Goal: Task Accomplishment & Management: Complete application form

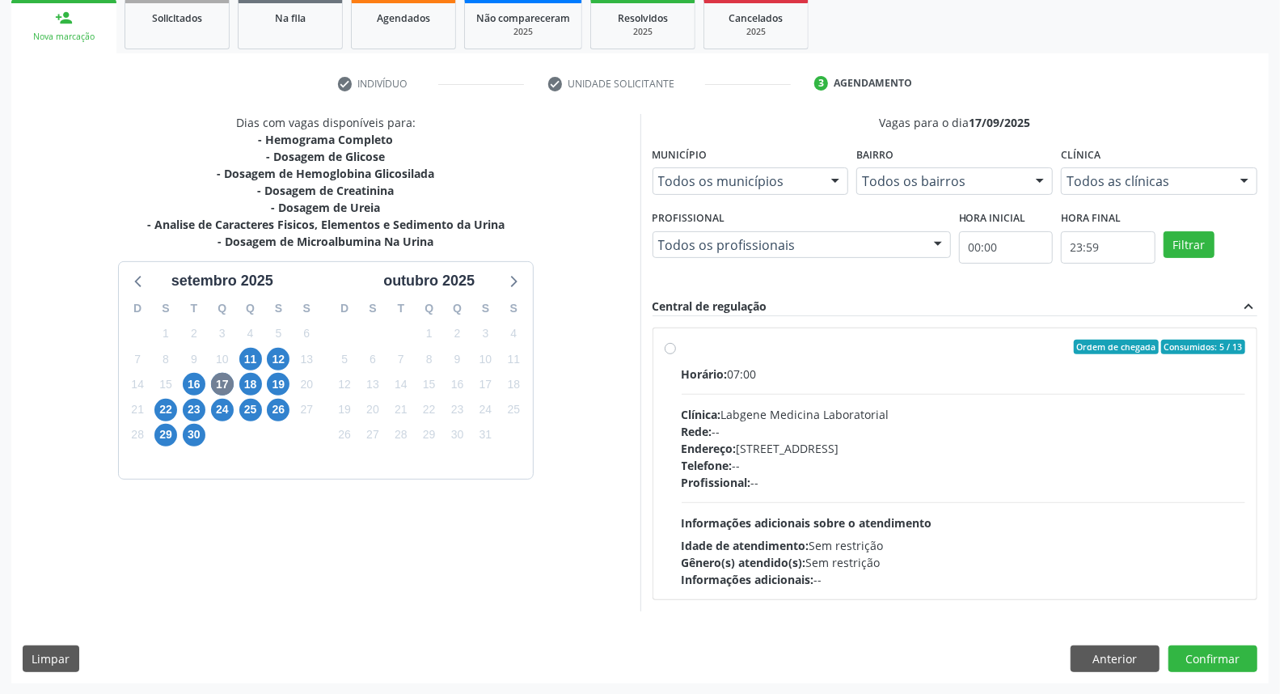
scroll to position [243, 0]
click at [195, 378] on span "16" at bounding box center [194, 384] width 23 height 23
click at [228, 373] on span "17" at bounding box center [222, 384] width 23 height 23
click at [1138, 653] on button "Anterior" at bounding box center [1114, 658] width 89 height 27
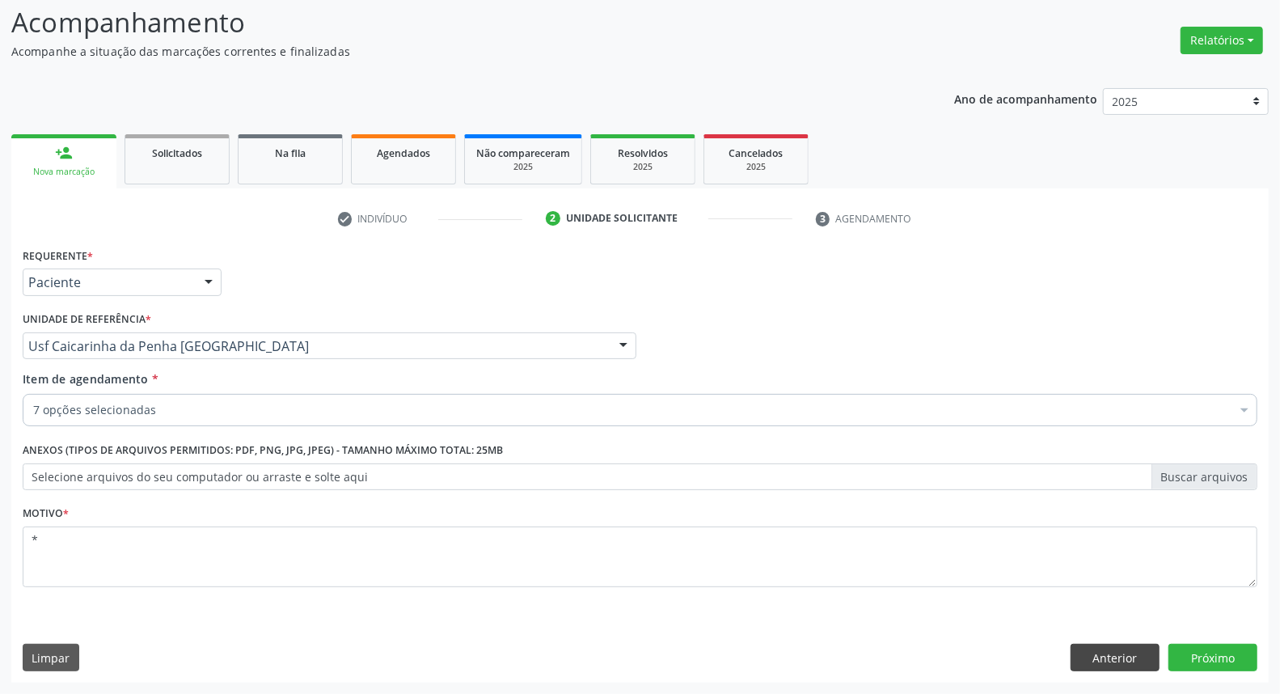
scroll to position [107, 0]
click at [1208, 660] on button "Próximo" at bounding box center [1212, 657] width 89 height 27
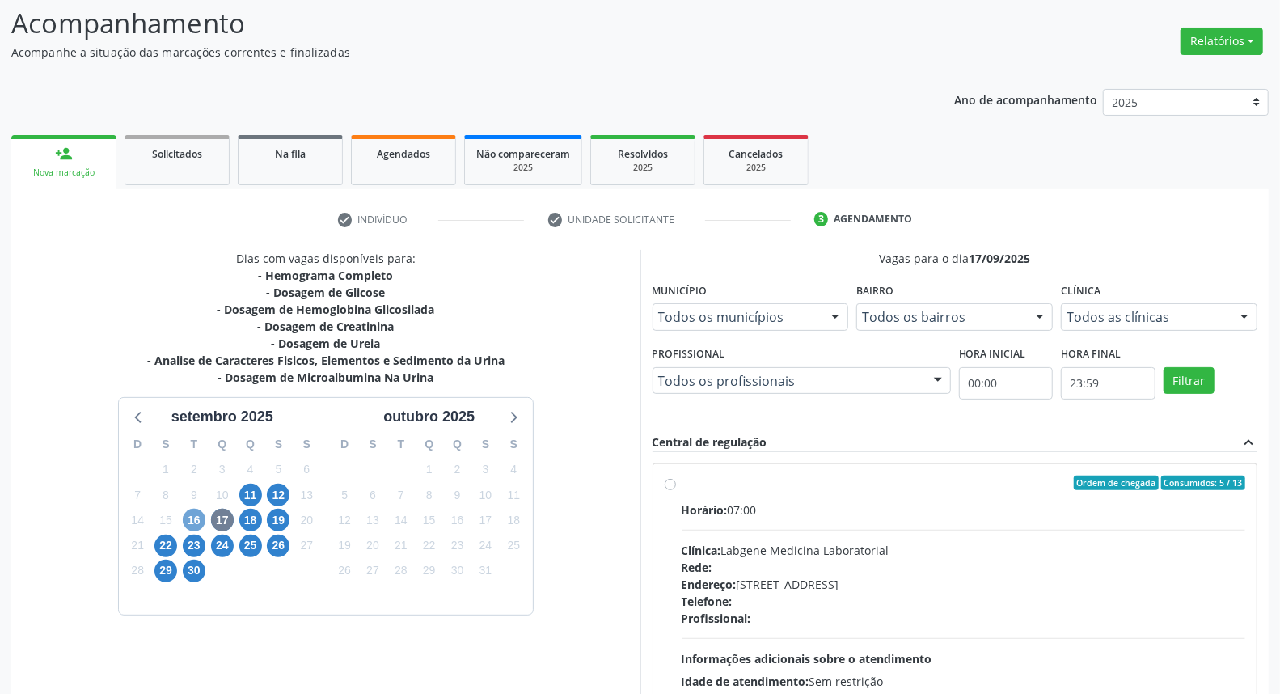
click at [196, 514] on span "16" at bounding box center [194, 520] width 23 height 23
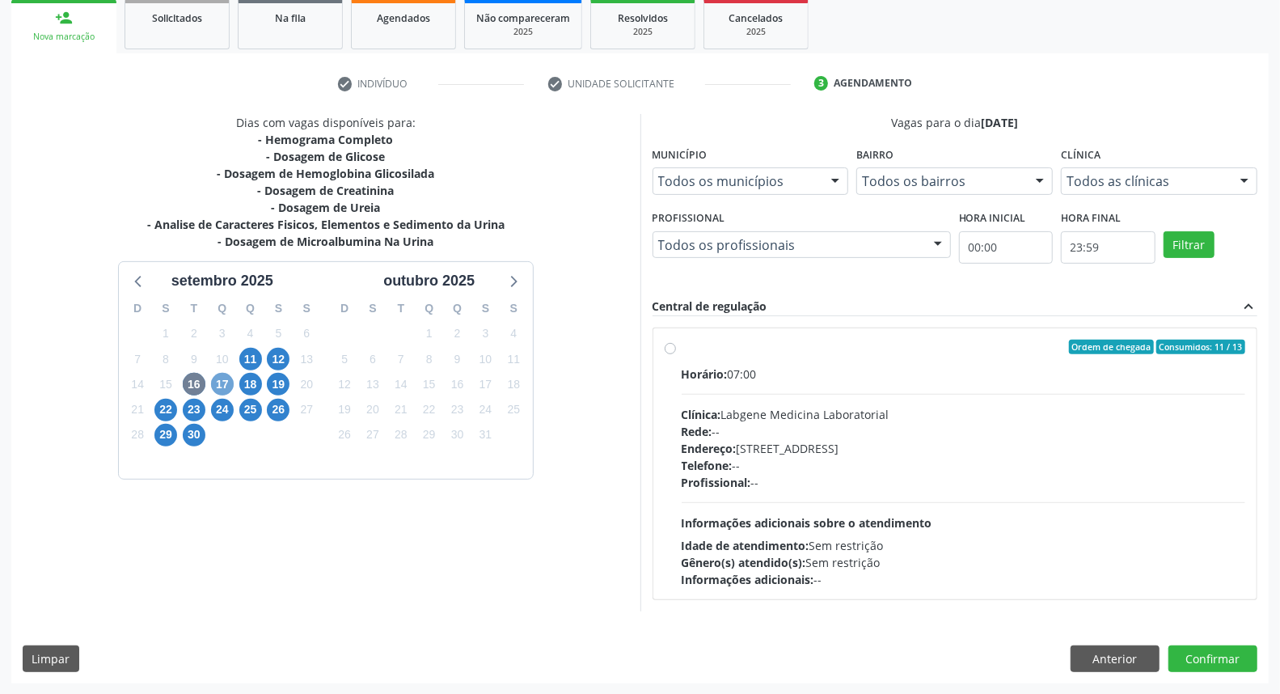
click at [227, 389] on span "17" at bounding box center [222, 384] width 23 height 23
click at [192, 384] on span "16" at bounding box center [194, 384] width 23 height 23
click at [1106, 657] on button "Anterior" at bounding box center [1114, 658] width 89 height 27
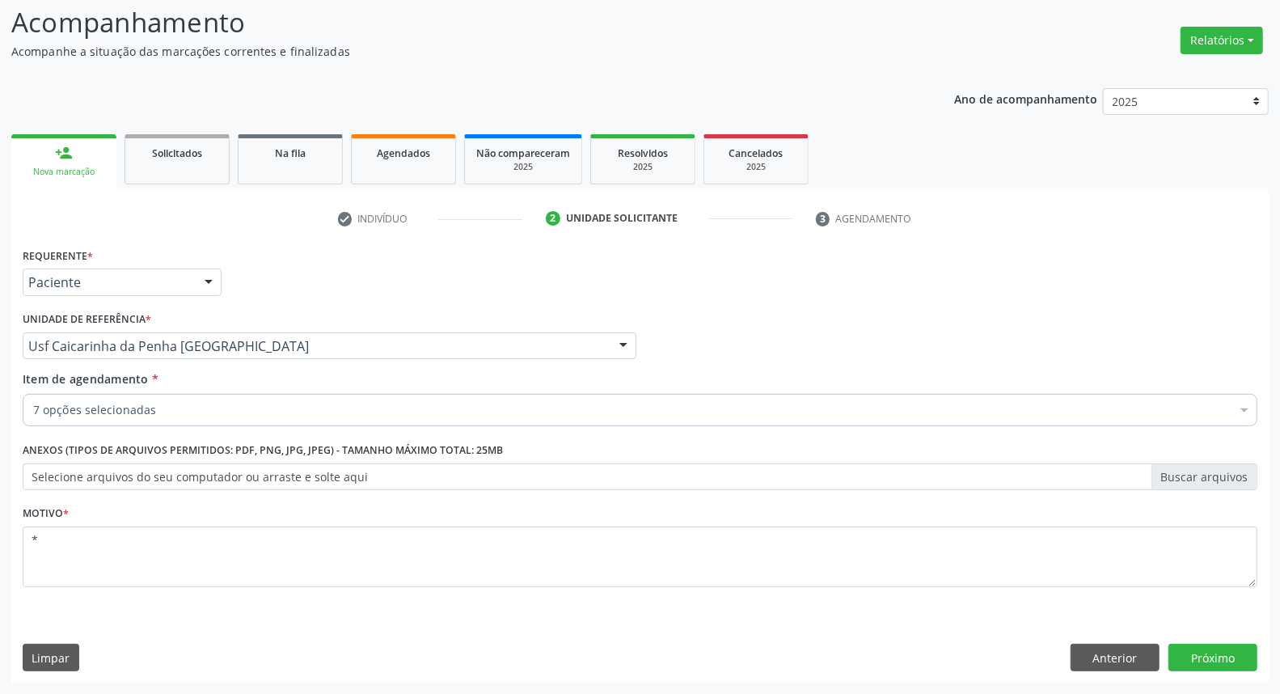
scroll to position [107, 0]
click at [1106, 657] on button "Anterior" at bounding box center [1114, 657] width 89 height 27
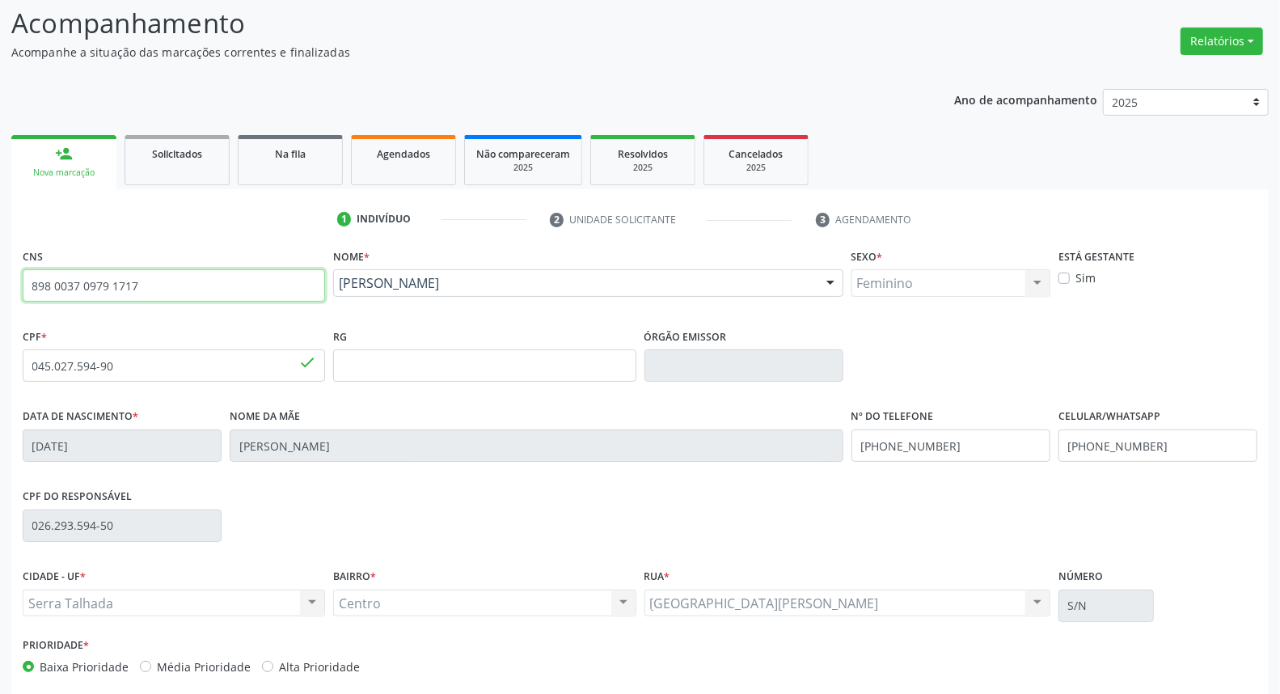
drag, startPoint x: 171, startPoint y: 285, endPoint x: 0, endPoint y: 287, distance: 171.4
click at [0, 287] on div "Acompanhamento Acompanhe a situação das marcações correntes e finalizadas Relat…" at bounding box center [640, 375] width 1280 height 787
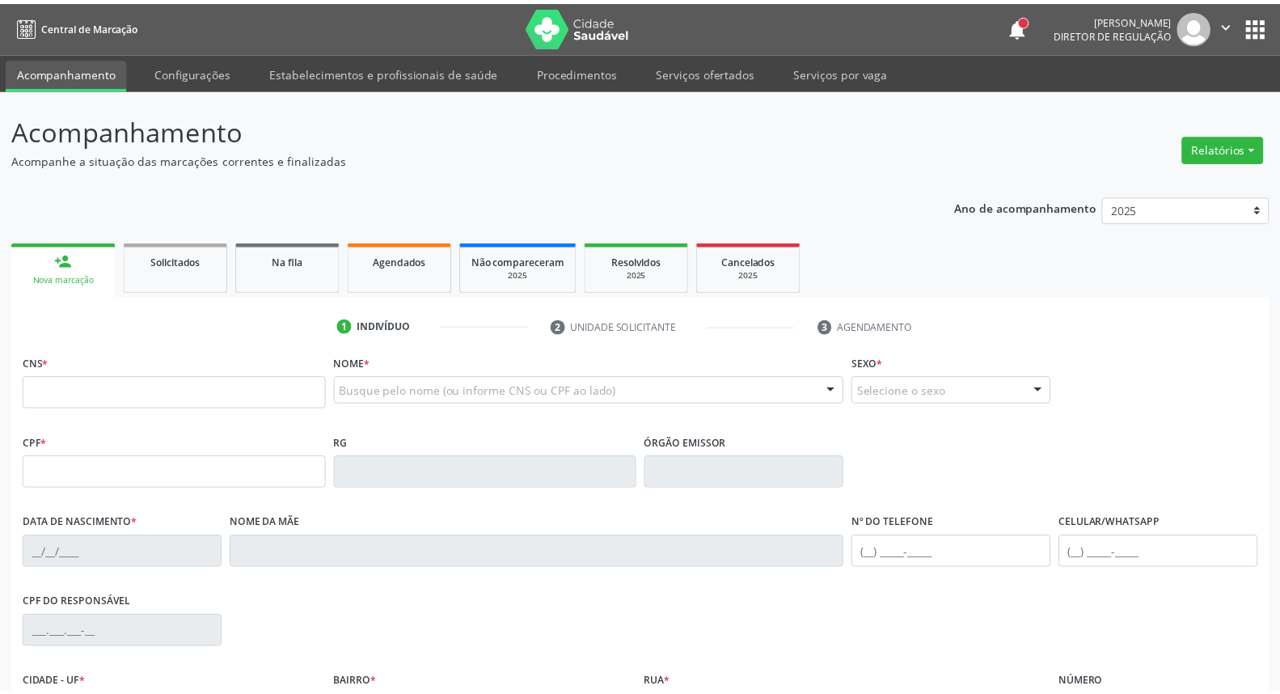
scroll to position [107, 0]
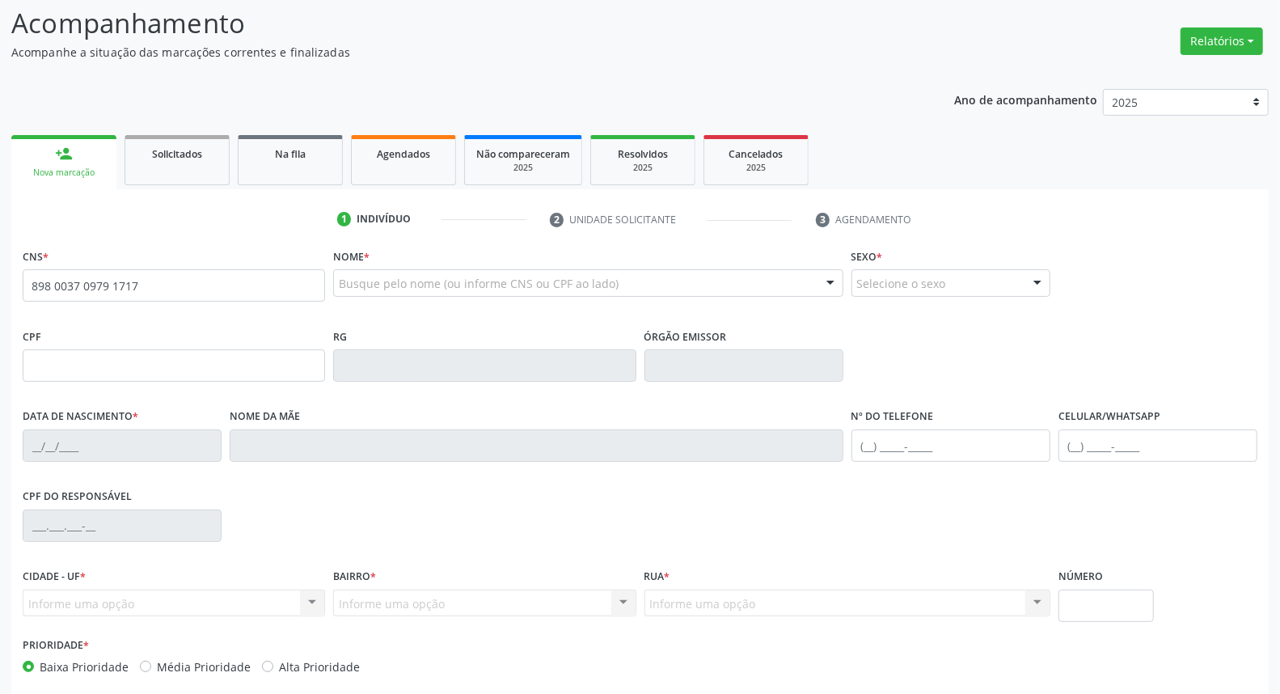
type input "898 0037 0979 1717"
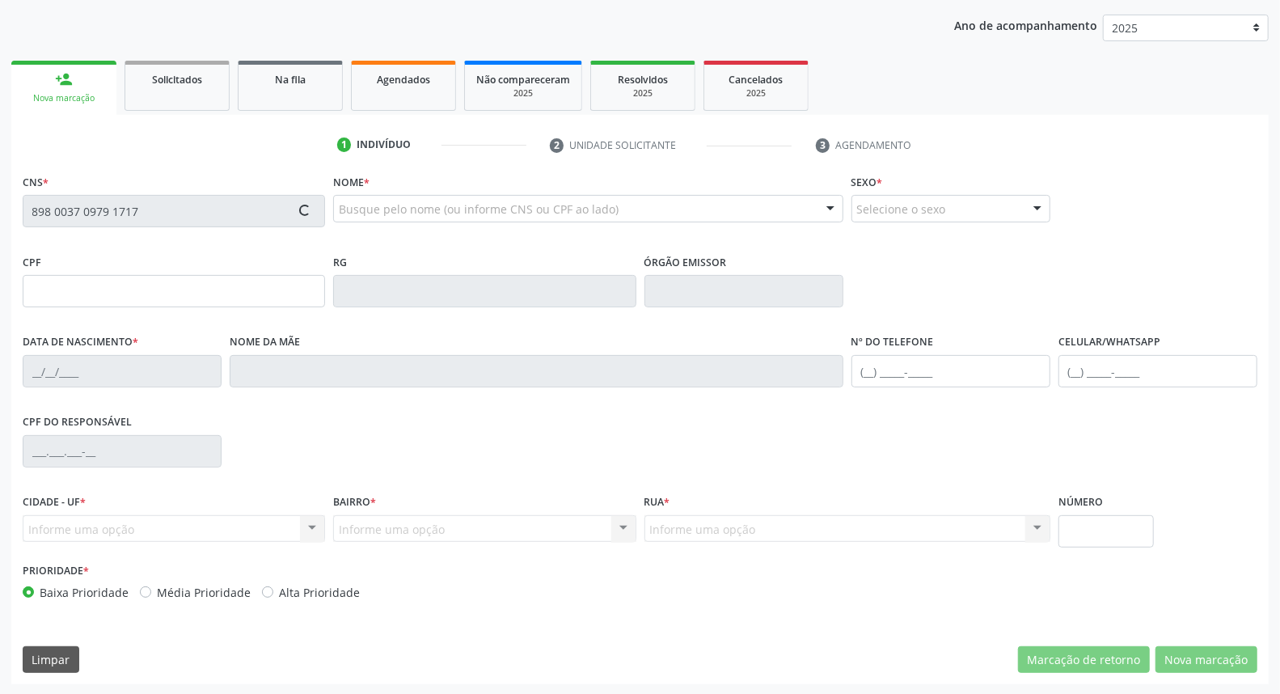
type input "045.027.594-90"
type input "14[DATE]"
type input "[PERSON_NAME]"
type input "[PHONE_NUMBER]"
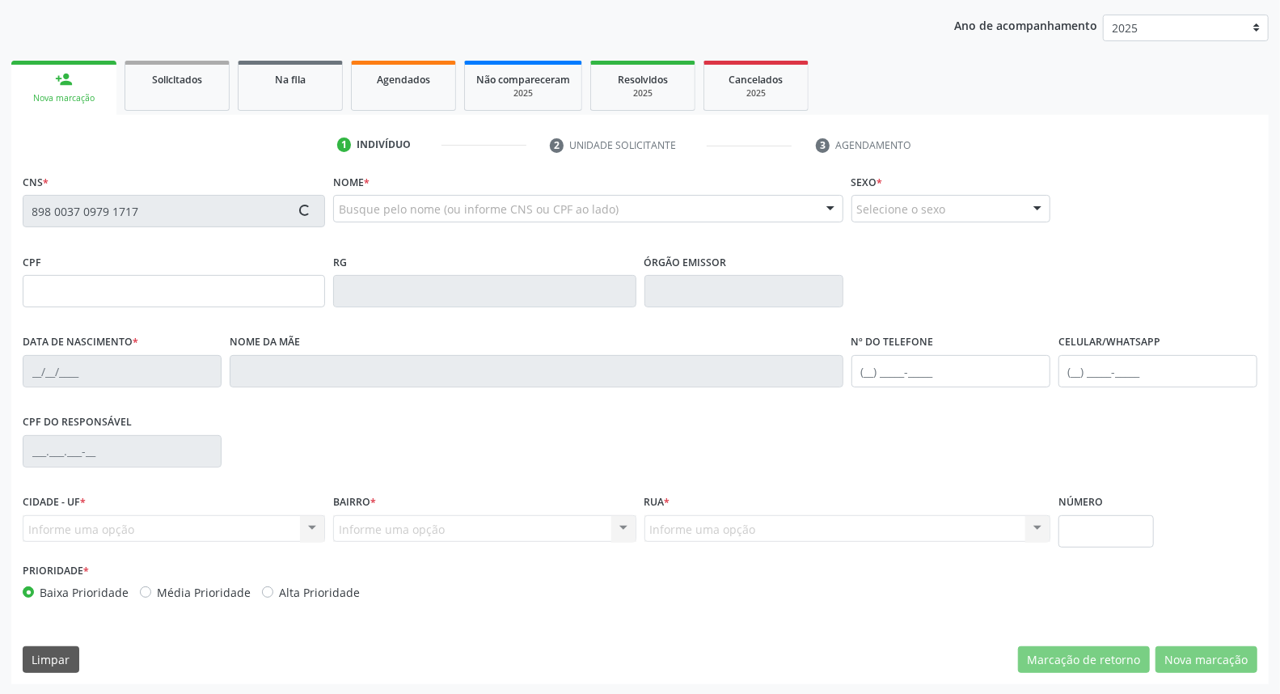
type input "026.293.594-50"
type input "S/N"
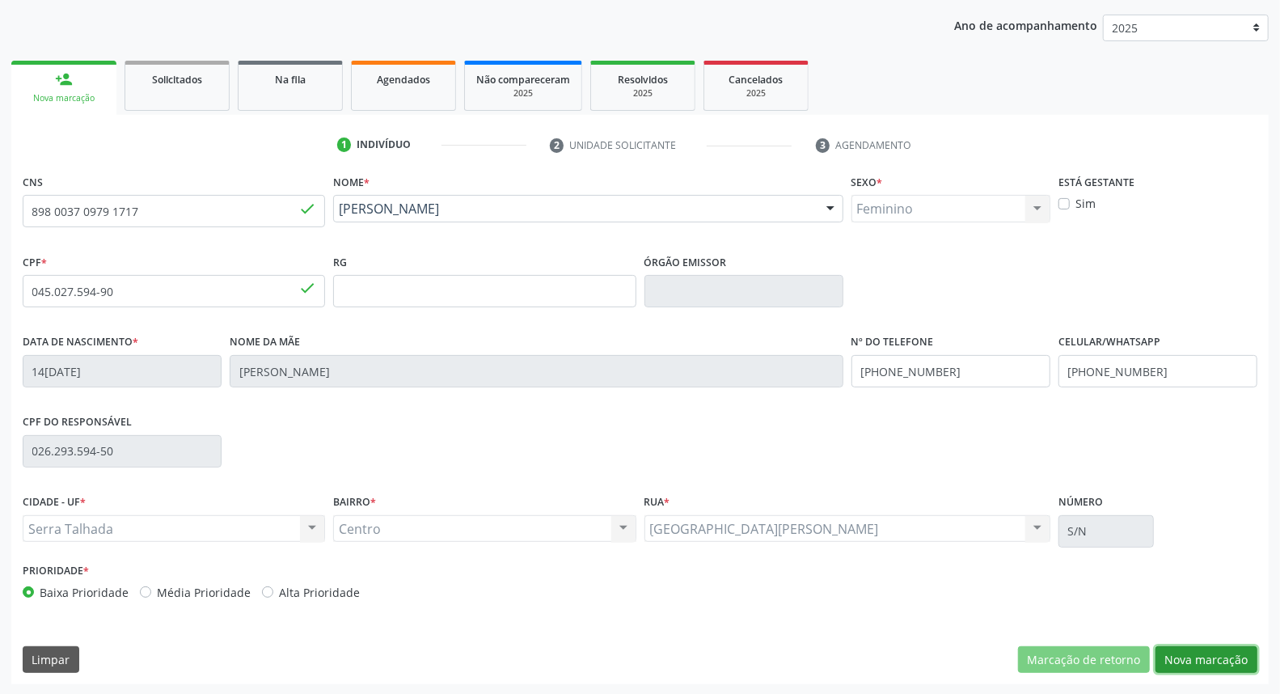
drag, startPoint x: 1234, startPoint y: 666, endPoint x: 1150, endPoint y: 585, distance: 116.6
click at [1232, 665] on button "Nova marcação" at bounding box center [1206, 659] width 102 height 27
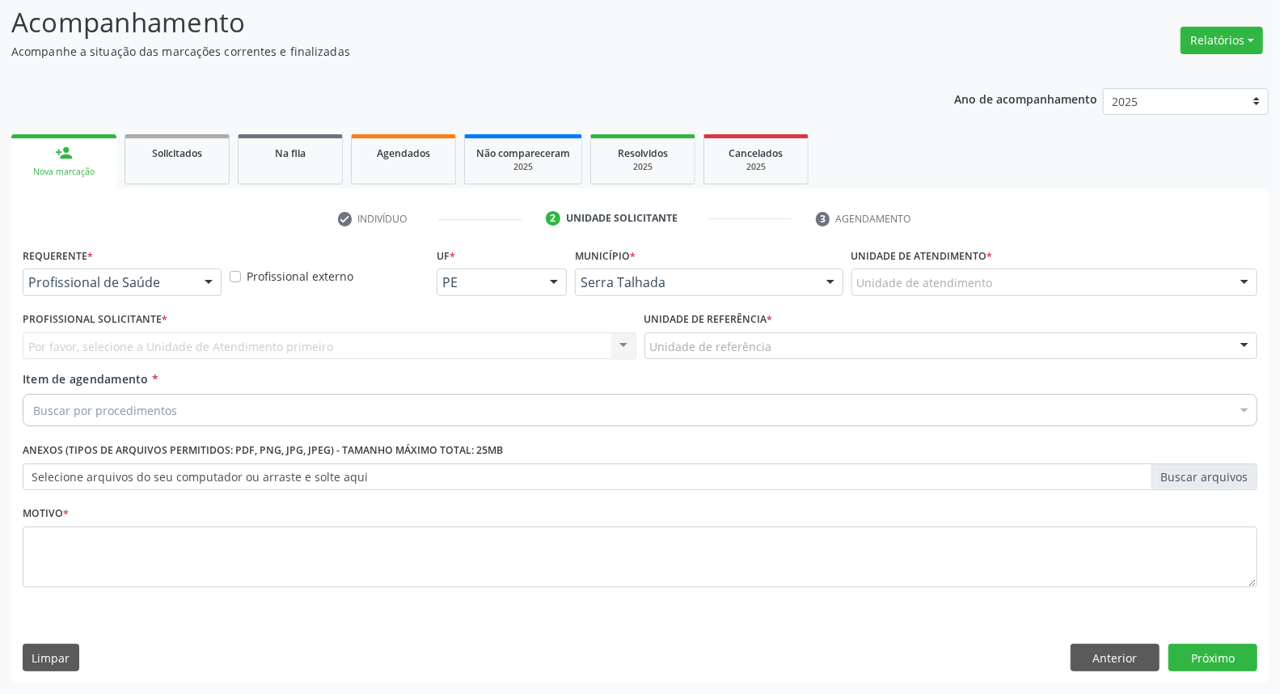
scroll to position [107, 0]
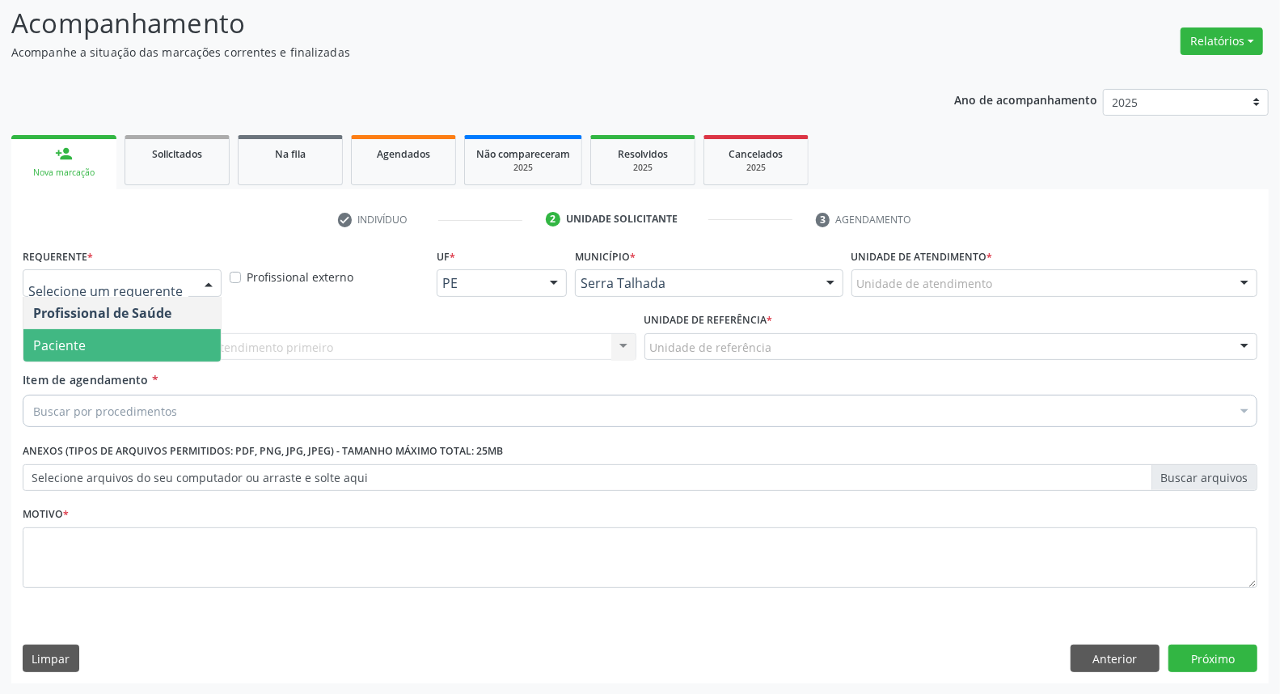
click at [139, 346] on span "Paciente" at bounding box center [121, 345] width 197 height 32
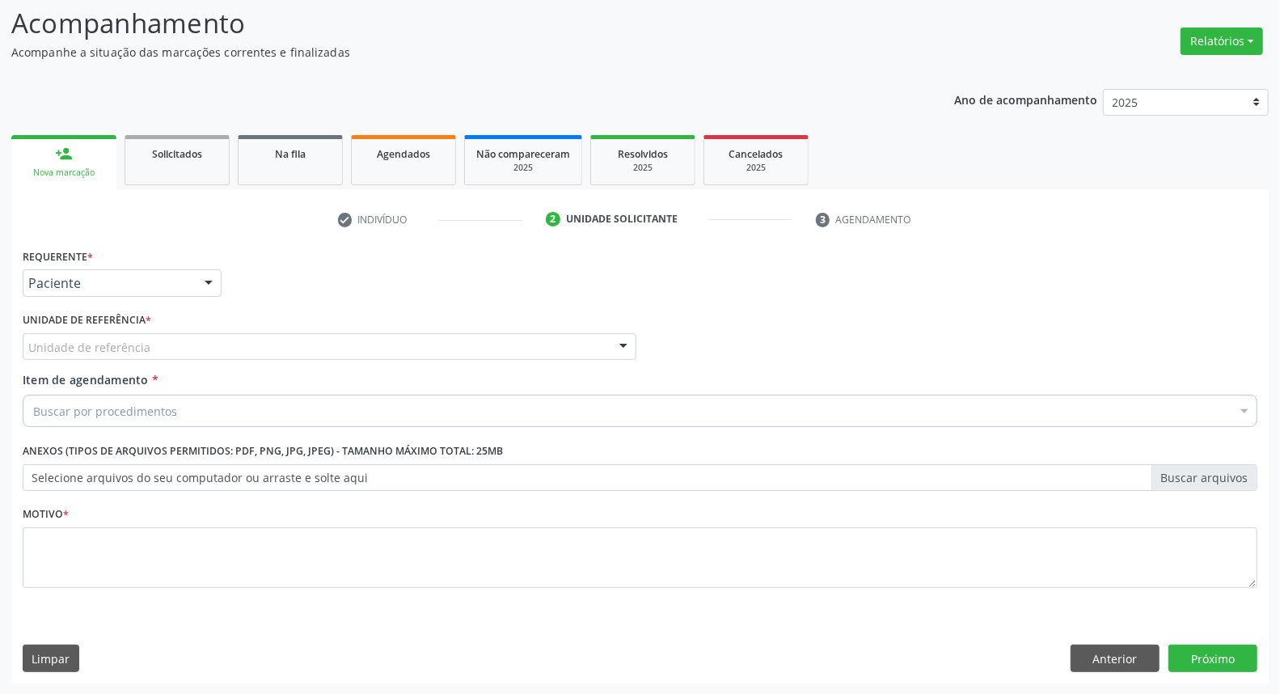
click at [149, 348] on div "Unidade de referência" at bounding box center [330, 346] width 614 height 27
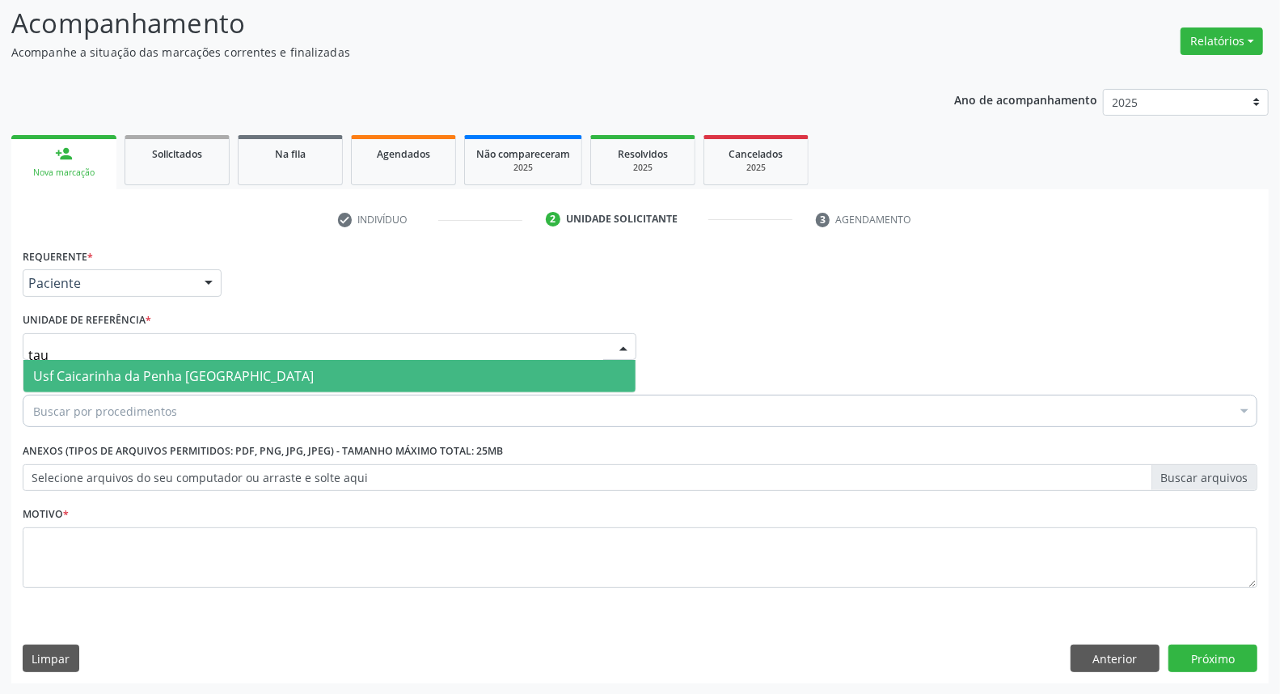
type input "taua"
click at [173, 377] on span "Usf Caicarinha da Penha [GEOGRAPHIC_DATA]" at bounding box center [173, 376] width 281 height 18
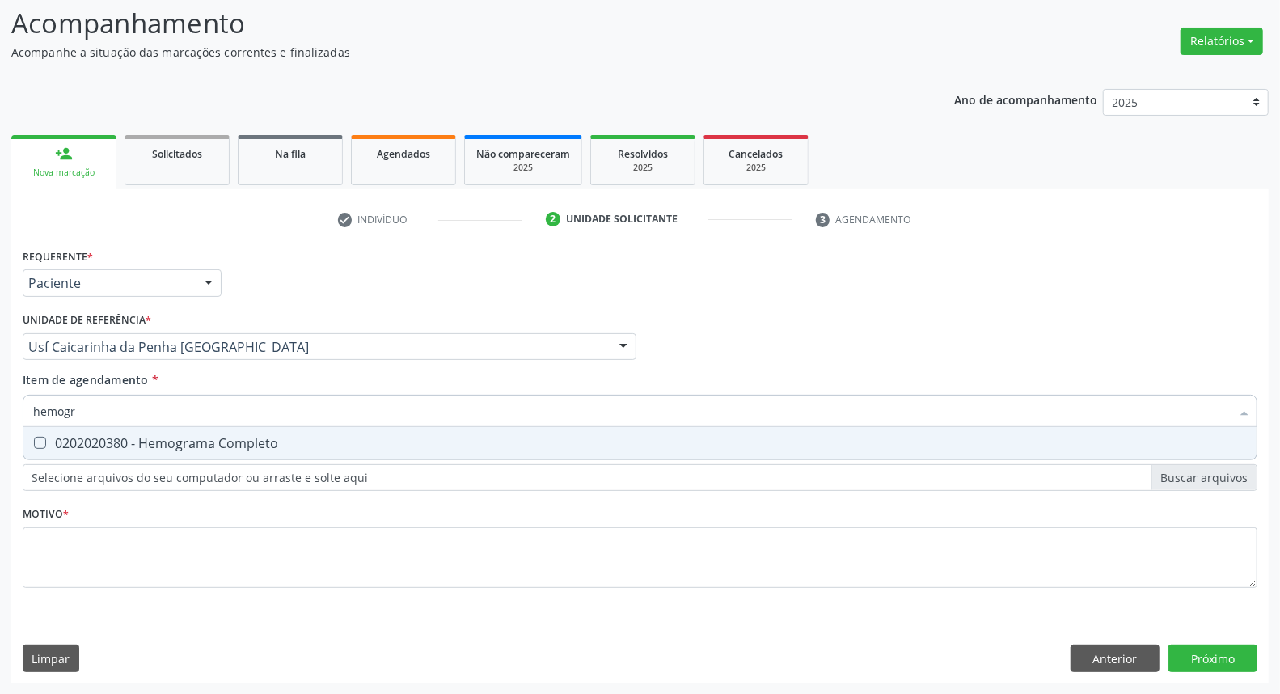
type input "hemogra"
drag, startPoint x: 149, startPoint y: 442, endPoint x: 146, endPoint y: 413, distance: 29.2
click at [148, 441] on div "0202020380 - Hemograma Completo" at bounding box center [639, 443] width 1213 height 13
checkbox Completo "true"
drag, startPoint x: 146, startPoint y: 413, endPoint x: 126, endPoint y: 415, distance: 20.3
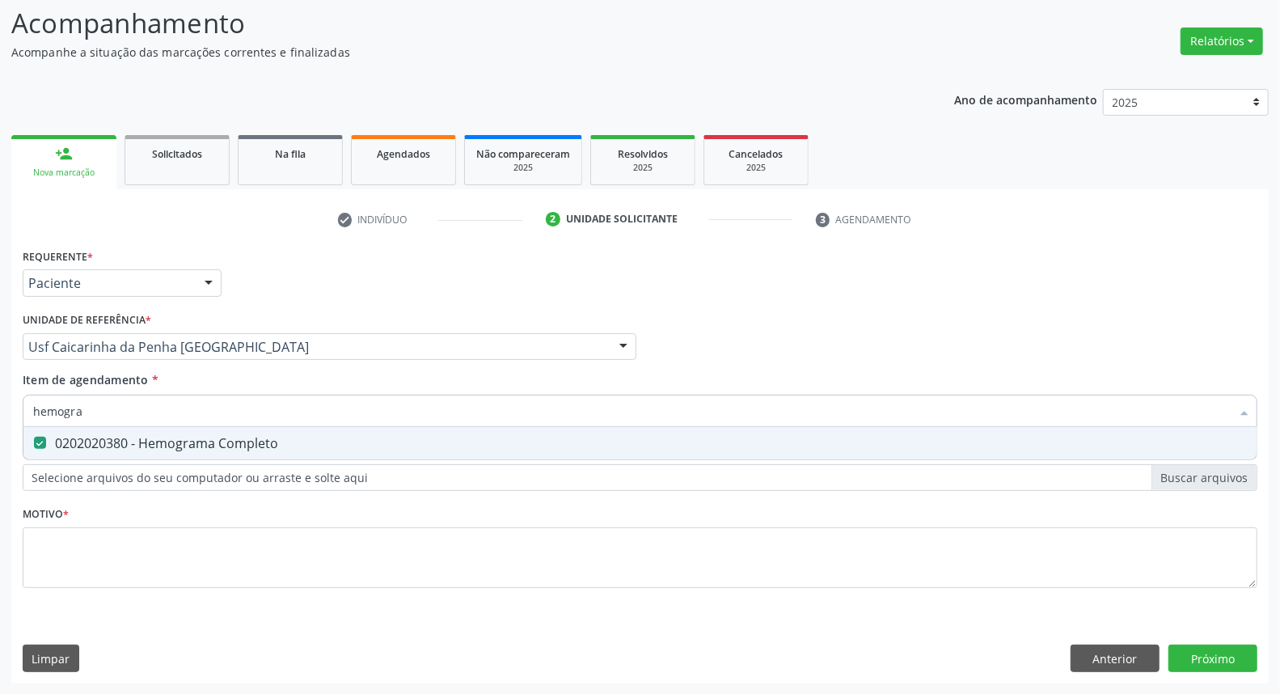
click at [129, 415] on input "hemogra" at bounding box center [631, 411] width 1197 height 32
click at [119, 400] on input "hemogra" at bounding box center [631, 411] width 1197 height 32
click at [120, 400] on input "hemogra" at bounding box center [631, 411] width 1197 height 32
type input "gl"
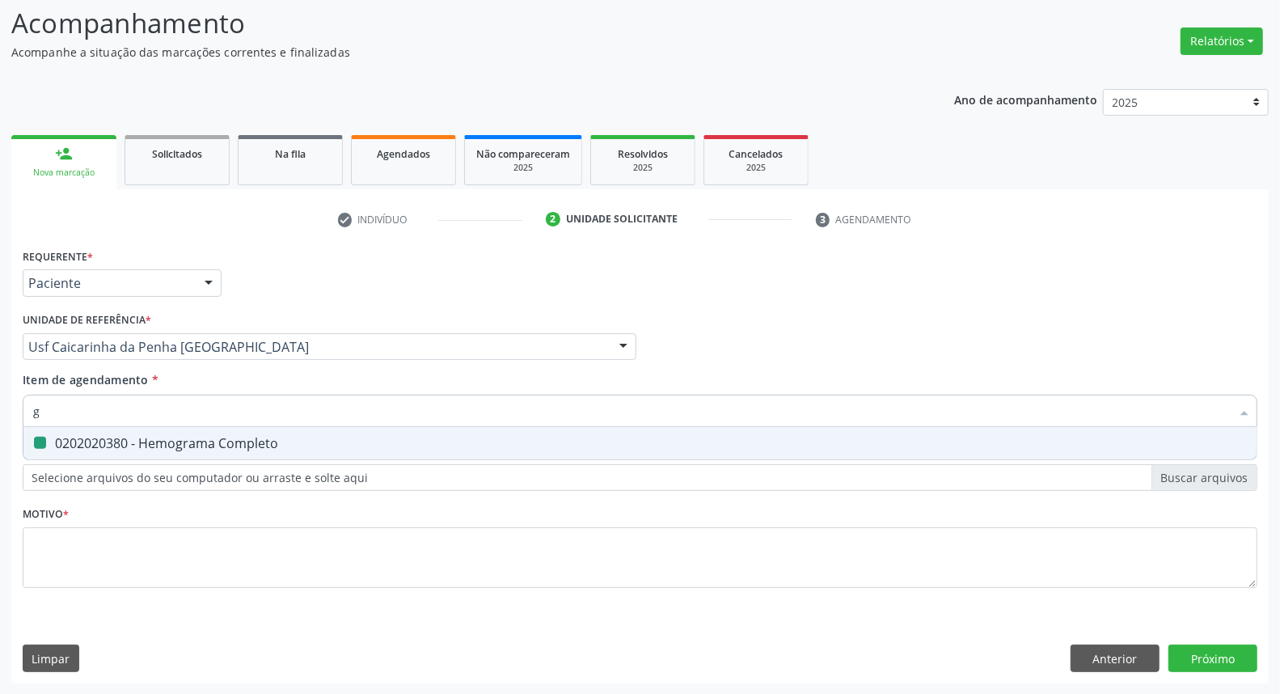
checkbox Completo "false"
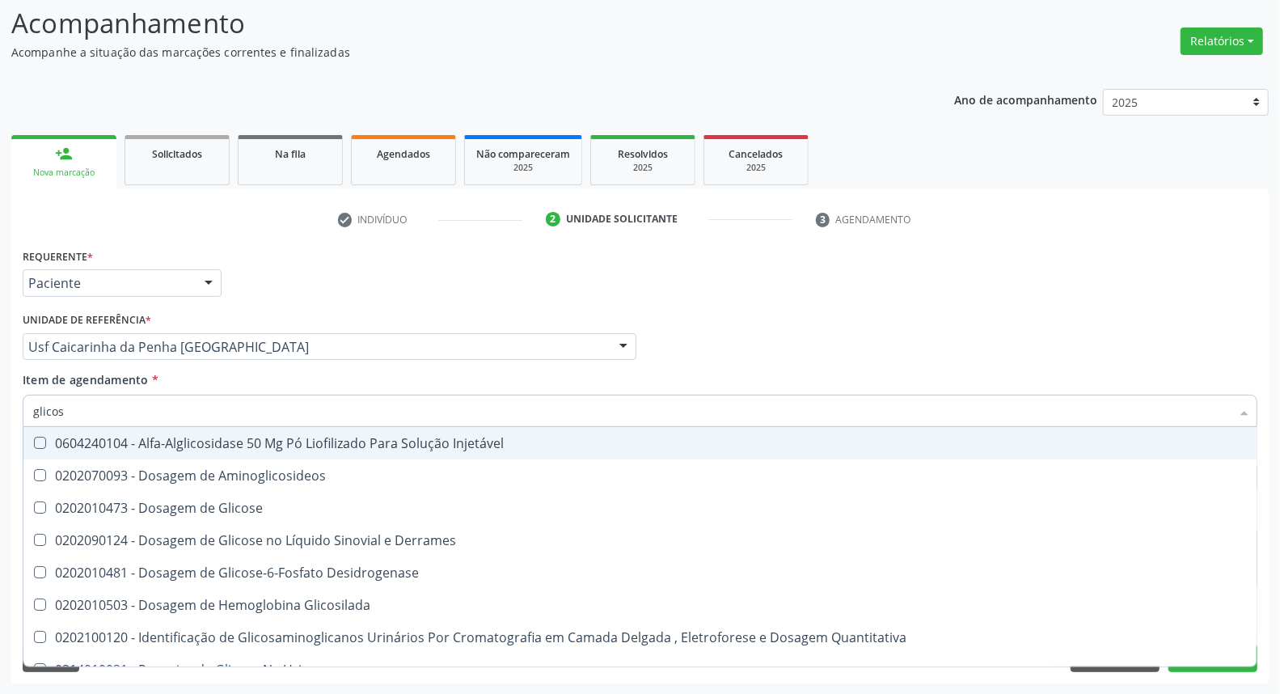
type input "glicose"
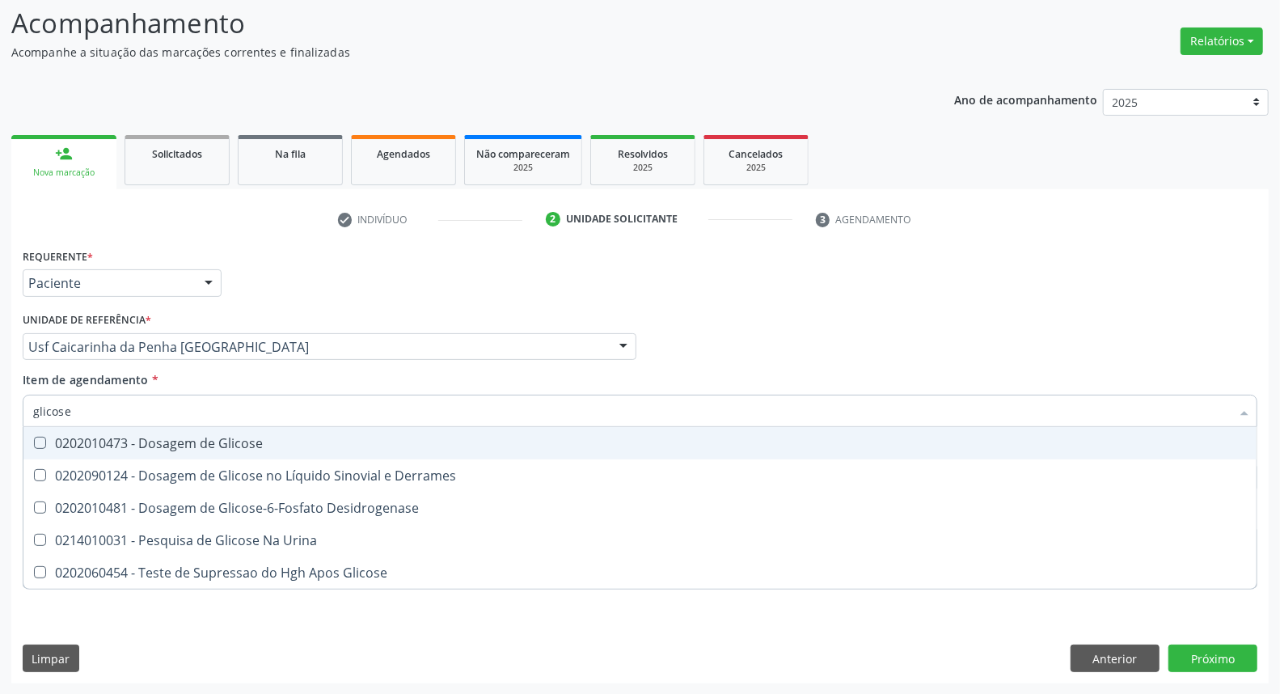
click at [134, 441] on div "0202010473 - Dosagem de Glicose" at bounding box center [639, 443] width 1213 height 13
checkbox Glicose "true"
click at [138, 409] on input "glicose" at bounding box center [631, 411] width 1197 height 32
type input "he"
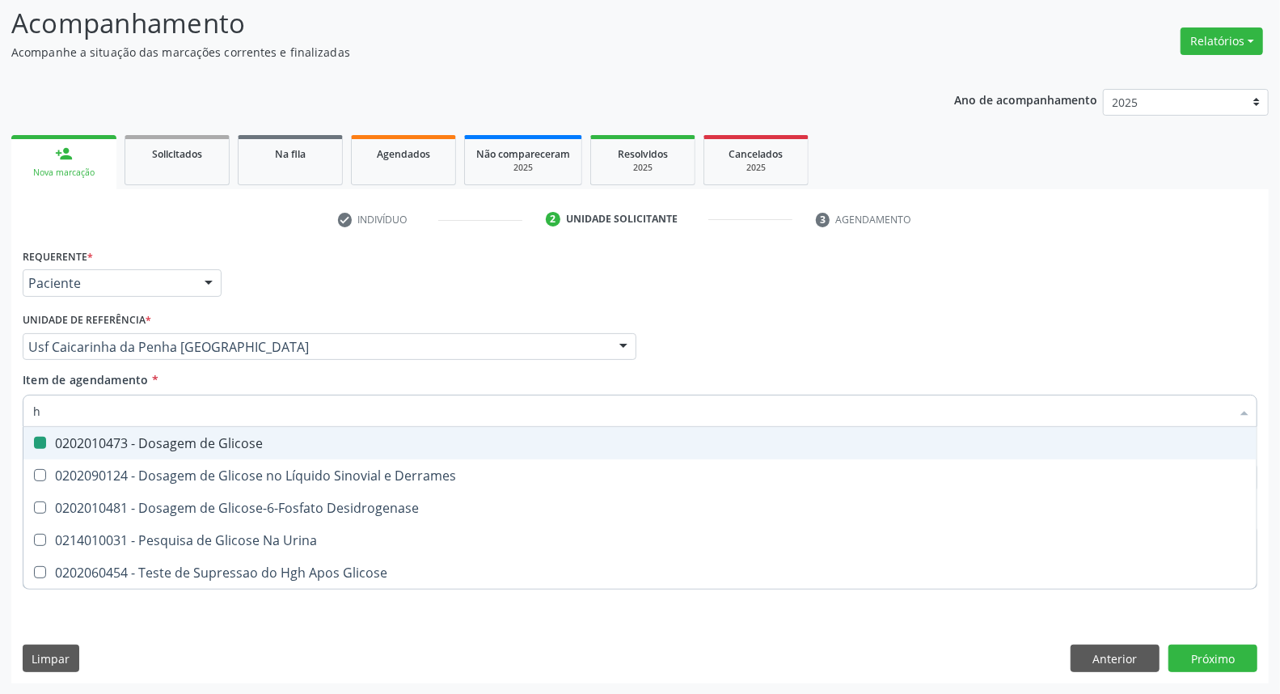
checkbox Glicose "false"
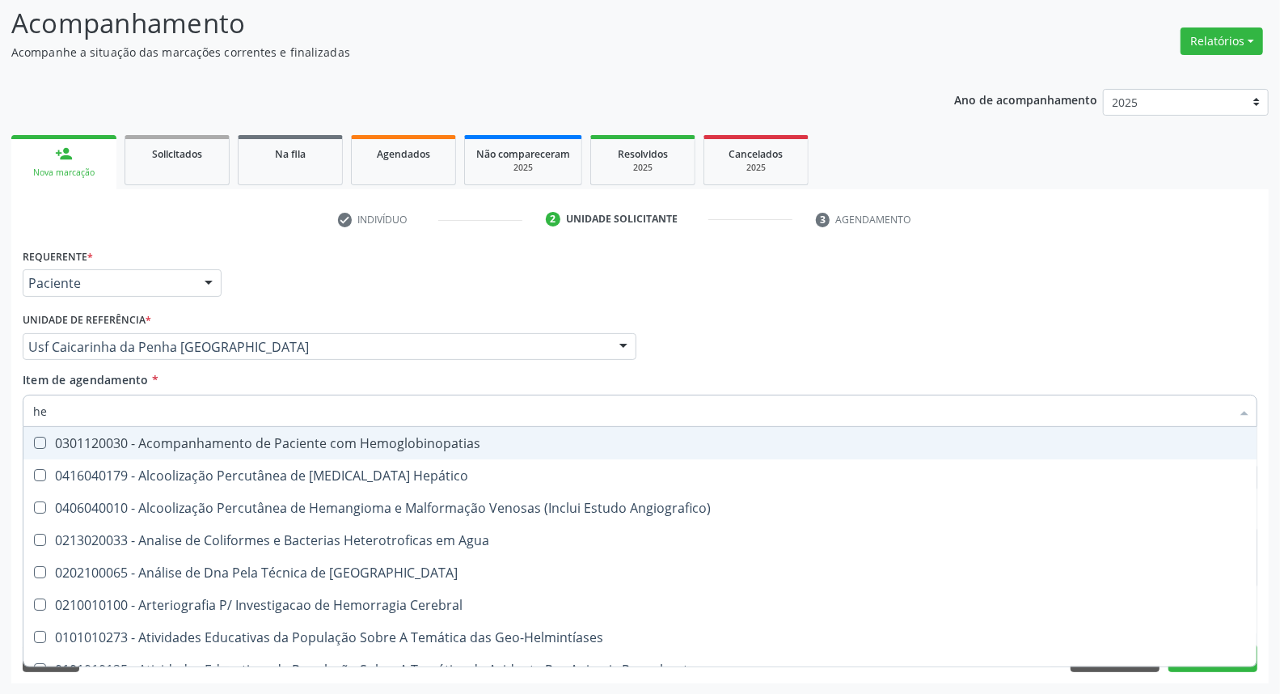
type input "hem"
checkbox II "true"
checkbox Completo "false"
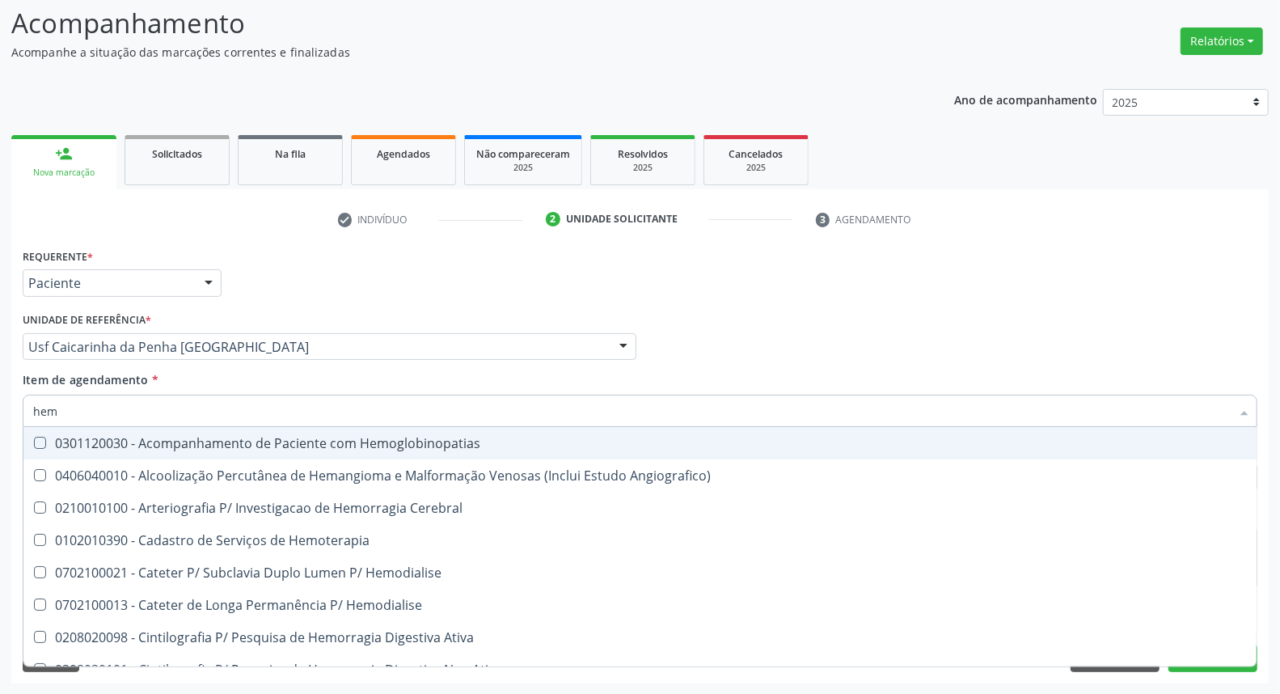
type input "hemo"
checkbox Retro-Retal "true"
checkbox Completo "false"
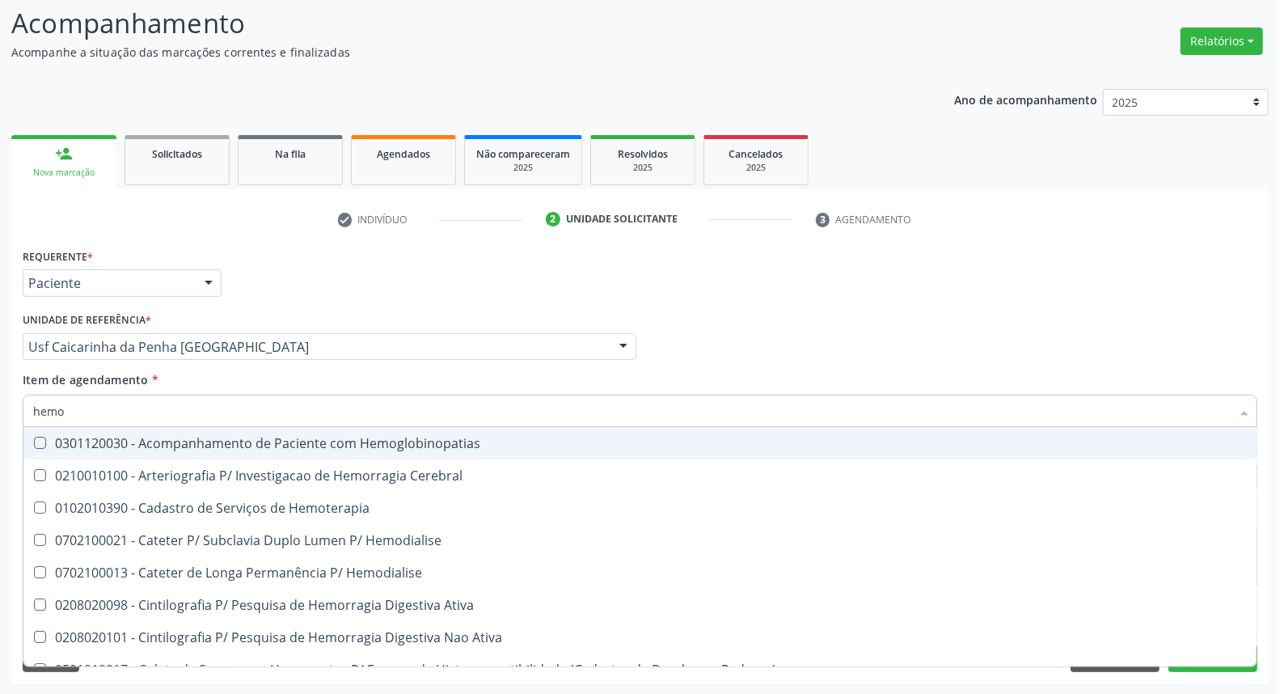
type input "hemog"
checkbox Carboxi-Hemoglobina "true"
type input "hemogl"
checkbox Carboxi-Hemoglobina "false"
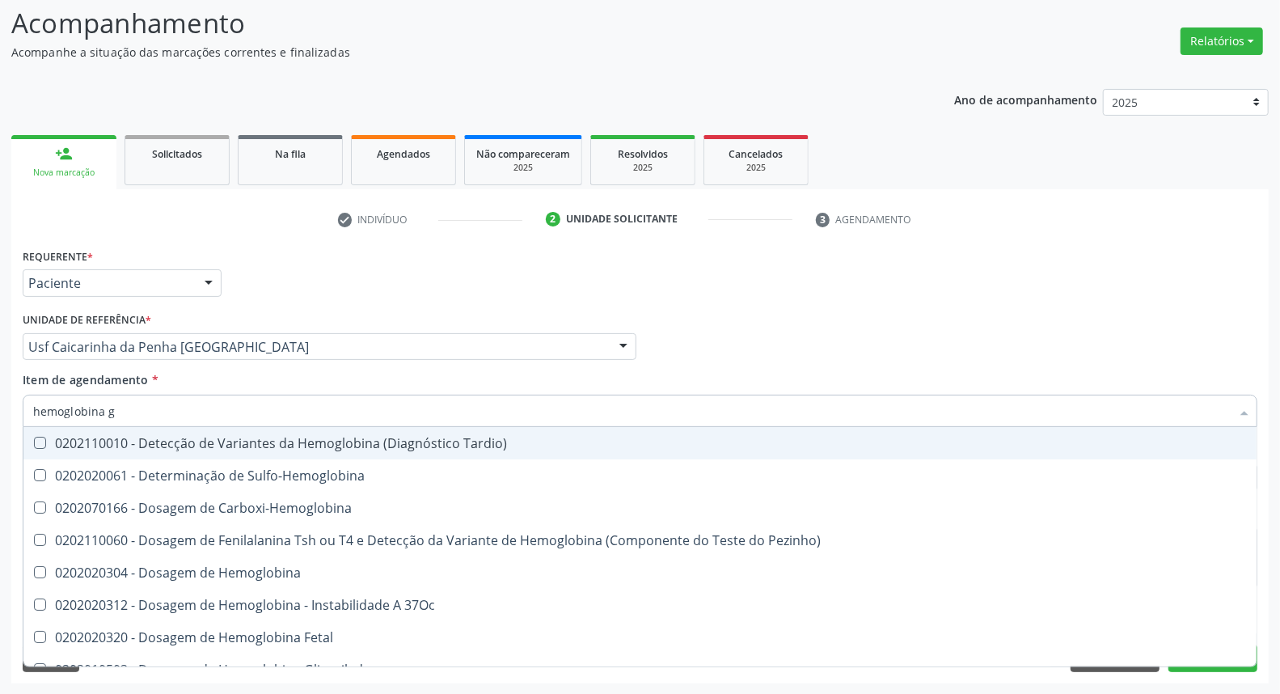
type input "hemoglobina g"
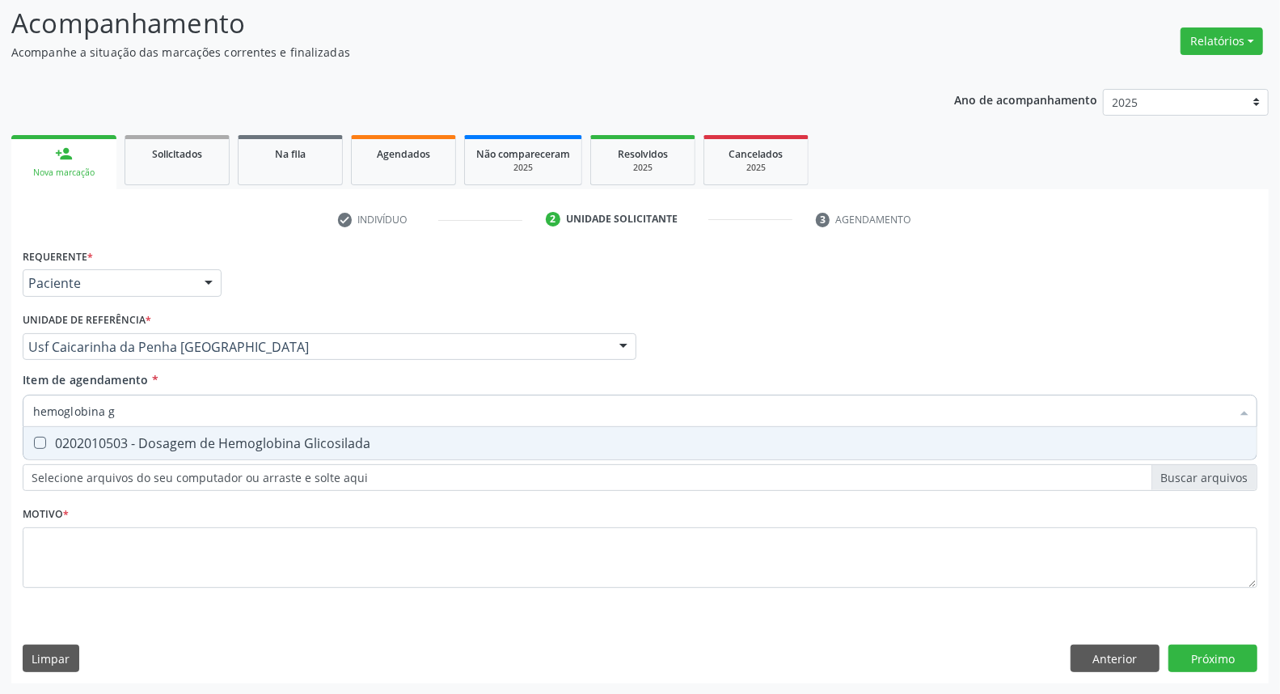
click at [115, 427] on span "0202010503 - Dosagem de Hemoglobina Glicosilada" at bounding box center [639, 443] width 1233 height 32
checkbox Glicosilada "true"
click at [128, 409] on input "hemoglobina g" at bounding box center [631, 411] width 1197 height 32
click at [129, 409] on input "hemoglobina g" at bounding box center [631, 411] width 1197 height 32
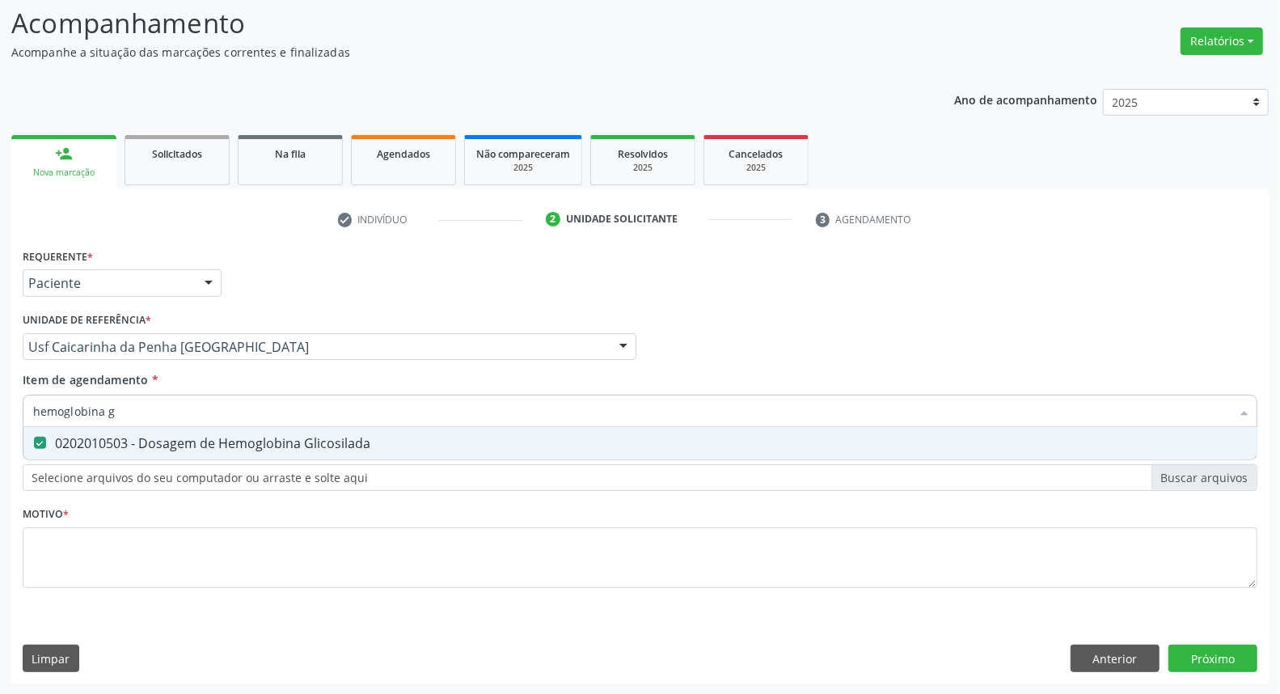
click at [129, 409] on input "hemoglobina g" at bounding box center [631, 411] width 1197 height 32
type input "c"
checkbox Glicosilada "false"
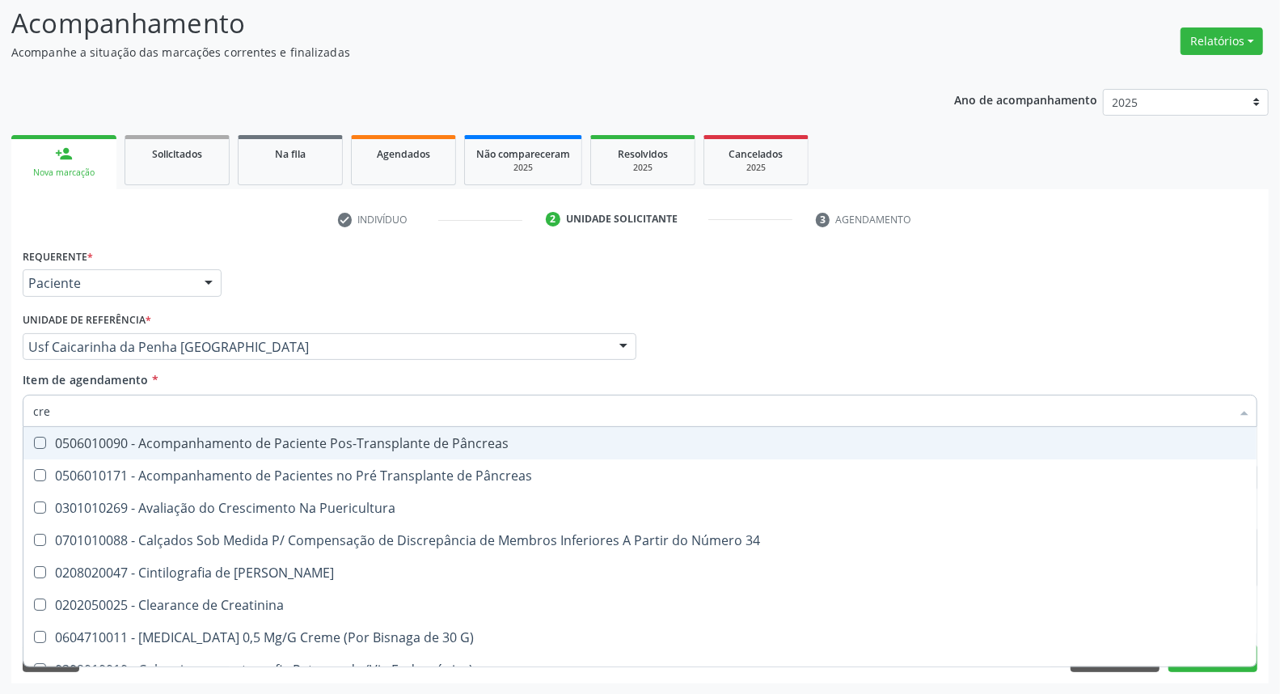
type input "crea"
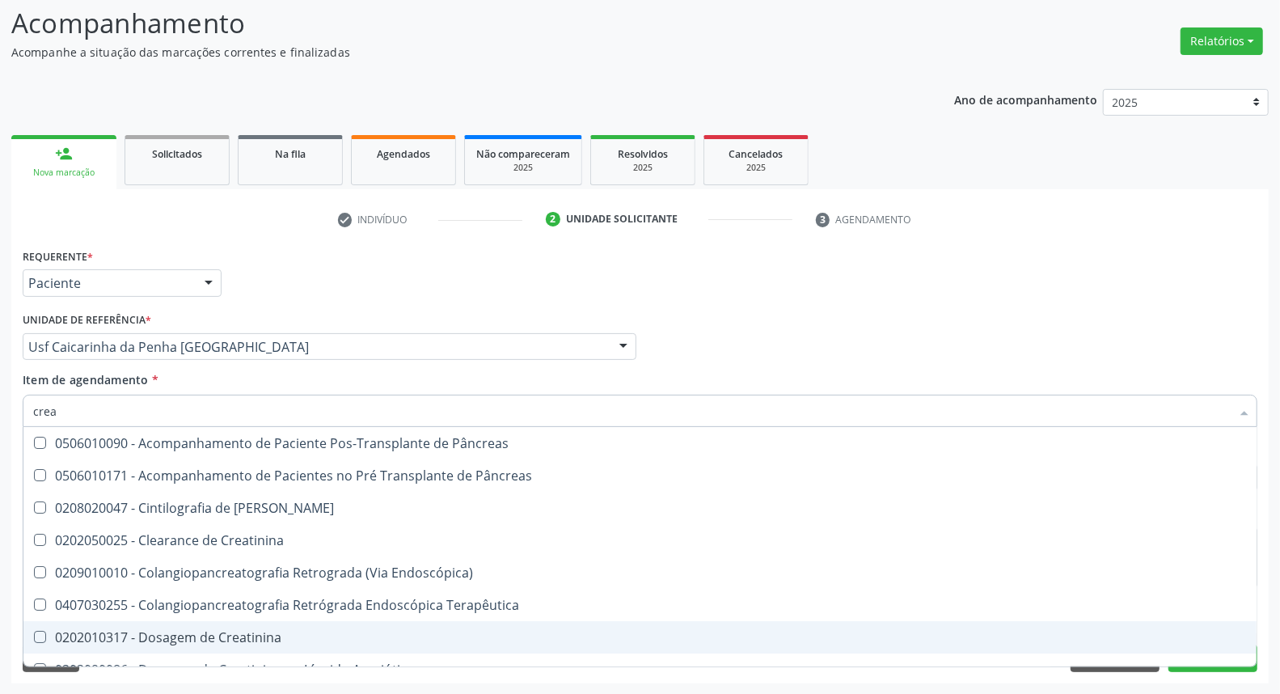
drag, startPoint x: 179, startPoint y: 628, endPoint x: 166, endPoint y: 555, distance: 74.0
click at [179, 631] on div "0202010317 - Dosagem de Creatinina" at bounding box center [639, 637] width 1213 height 13
checkbox Creatinina "true"
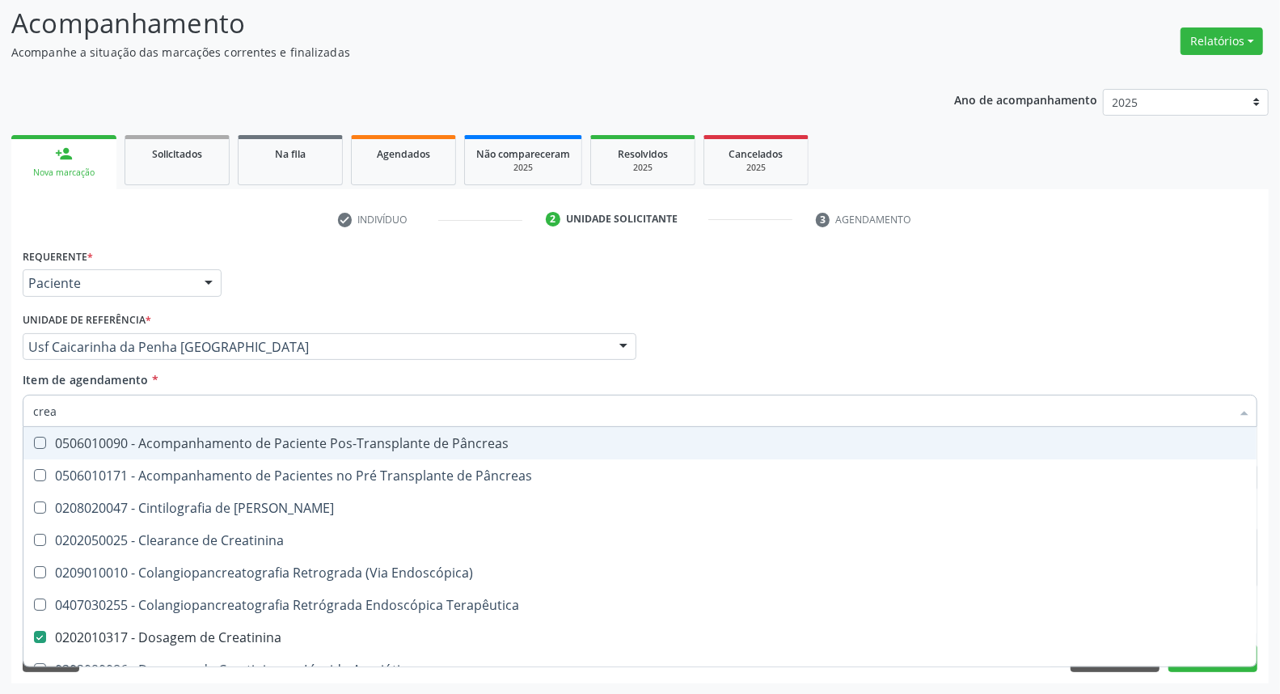
click at [115, 420] on input "crea" at bounding box center [631, 411] width 1197 height 32
type input "u"
checkbox Creatinina "false"
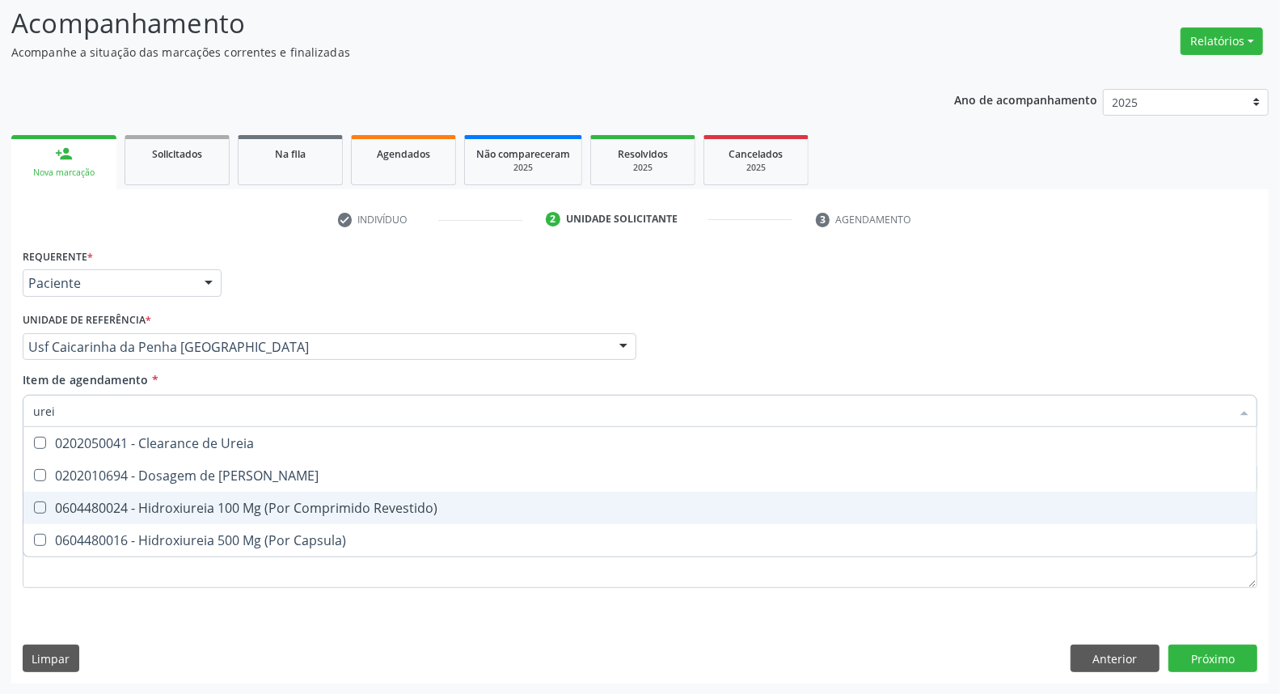
scroll to position [0, 0]
type input "ureia"
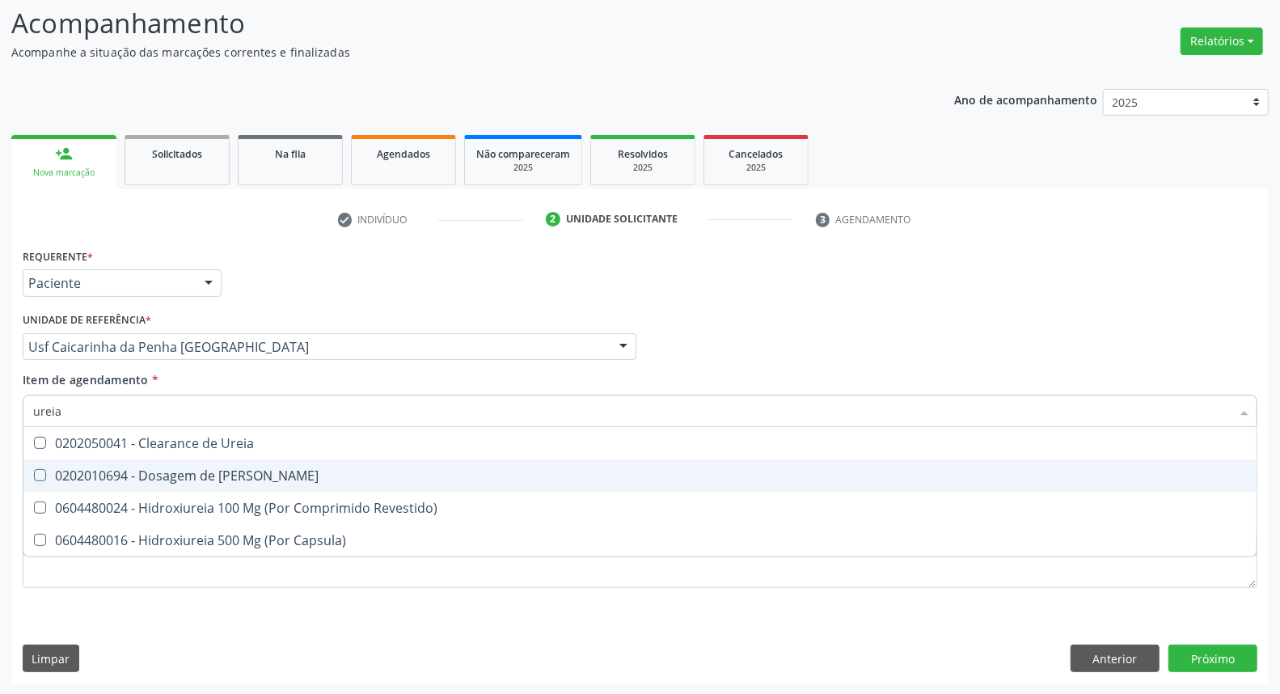
click at [141, 469] on div "0202010694 - Dosagem de [PERSON_NAME]" at bounding box center [639, 475] width 1213 height 13
checkbox Ureia "true"
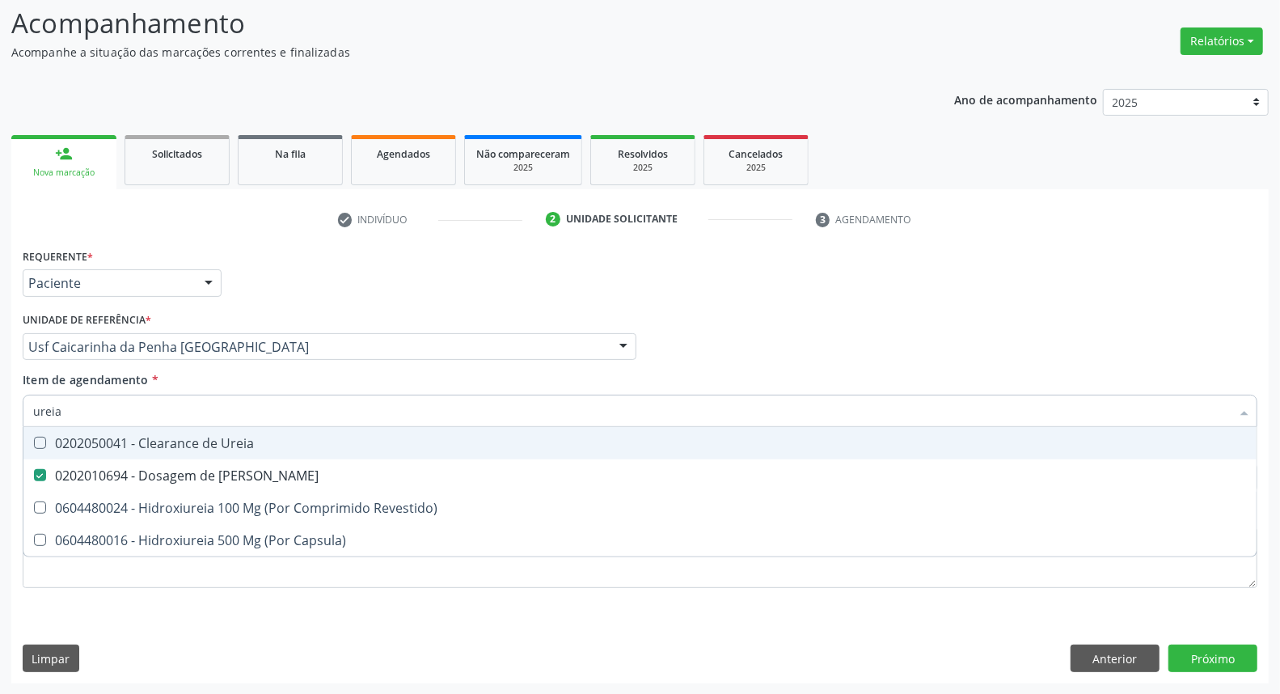
click at [146, 413] on input "ureia" at bounding box center [631, 411] width 1197 height 32
click at [150, 415] on input "ureia" at bounding box center [631, 411] width 1197 height 32
type input "ur"
checkbox Ureia "false"
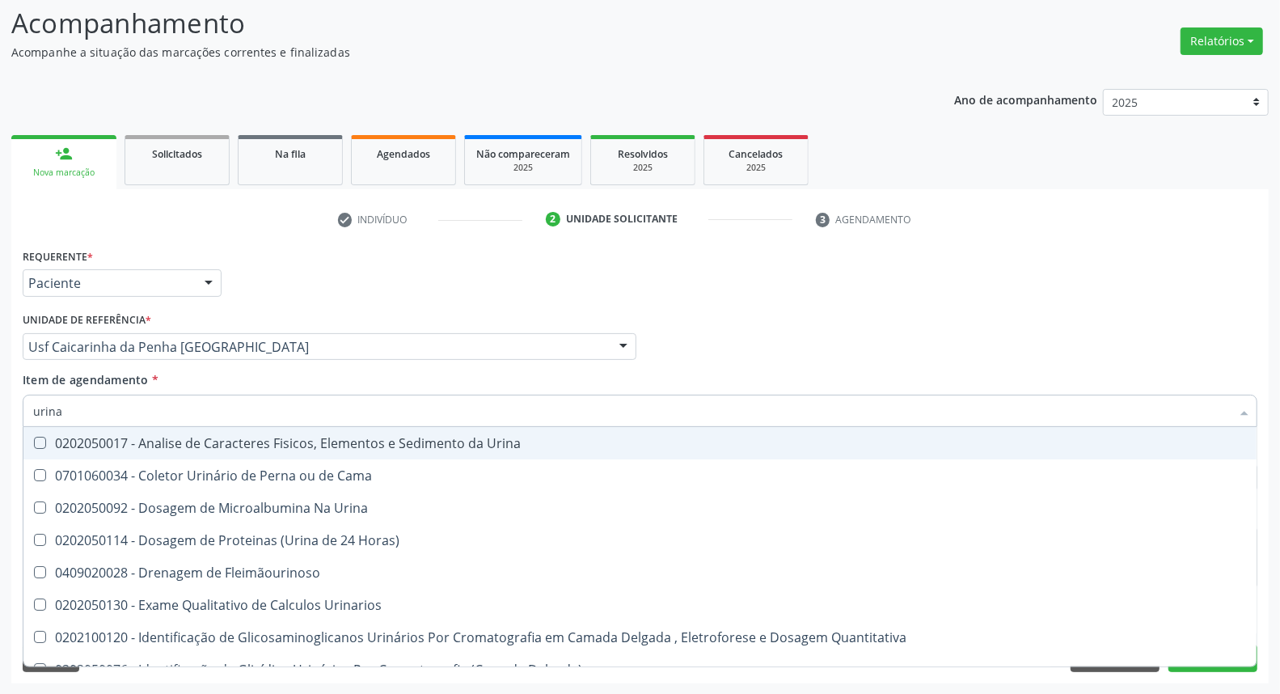
type input "urina"
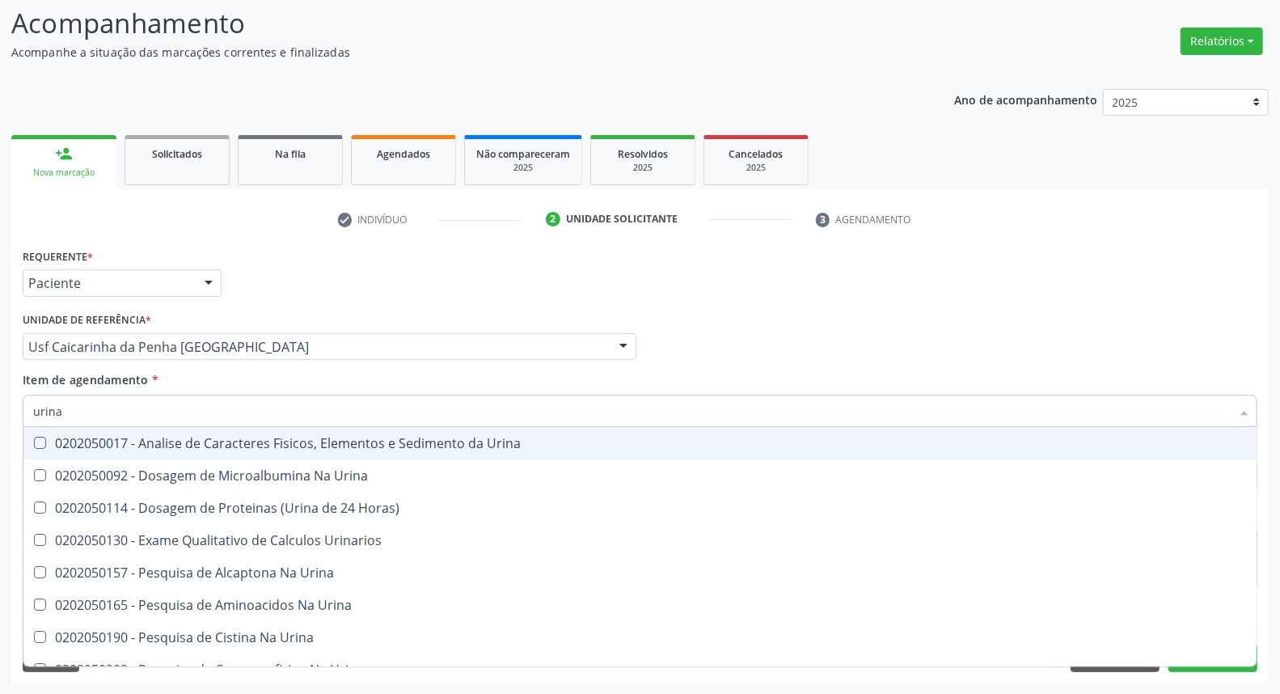
click at [128, 440] on div "0202050017 - Analise de Caracteres Fisicos, Elementos e Sedimento da Urina" at bounding box center [639, 443] width 1213 height 13
checkbox Urina "true"
drag, startPoint x: 779, startPoint y: 320, endPoint x: 753, endPoint y: 353, distance: 42.5
click at [779, 322] on div "Profissional Solicitante Por favor, selecione a Unidade de Atendimento primeiro…" at bounding box center [640, 339] width 1243 height 63
checkbox Urina "true"
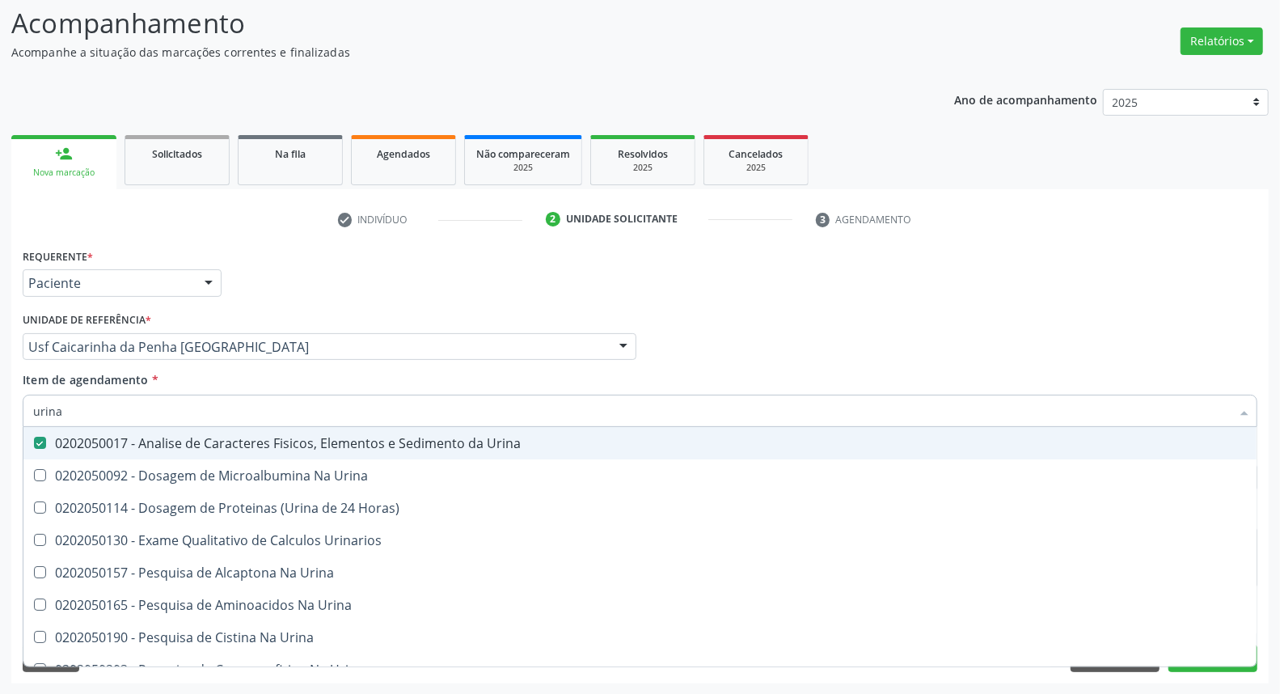
checkbox Horas\) "true"
checkbox Urinarios "true"
checkbox Urina "true"
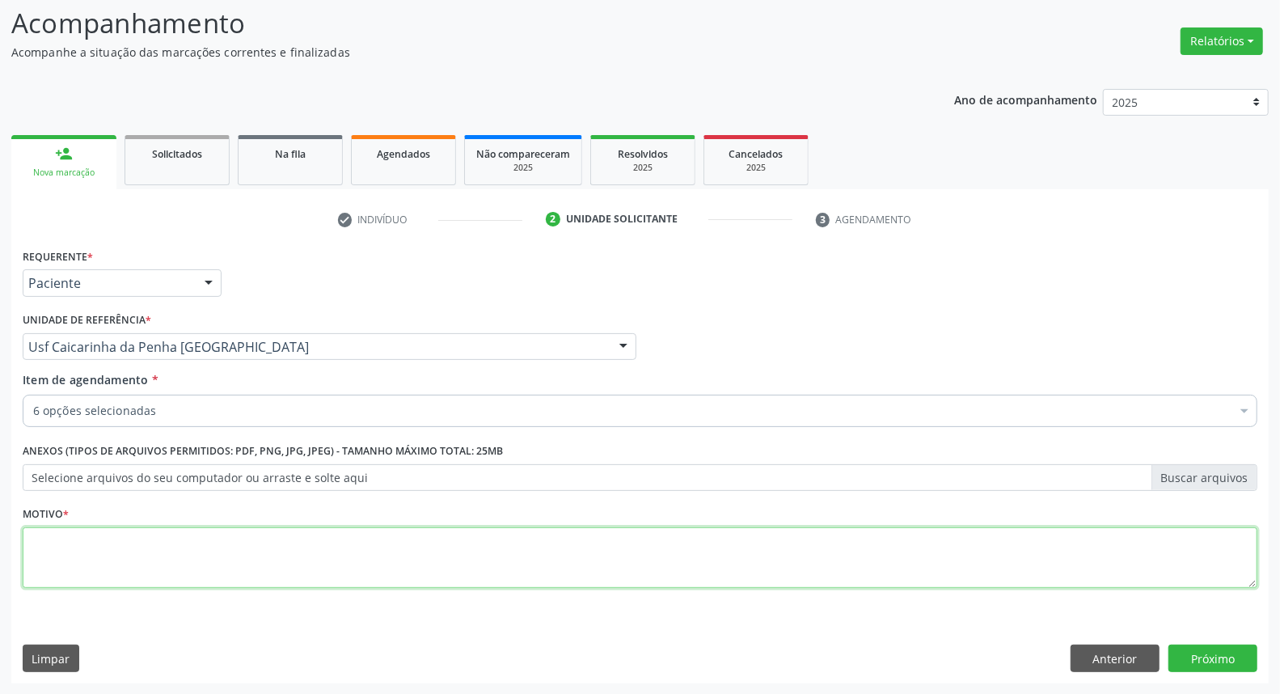
click at [303, 561] on textarea at bounding box center [640, 557] width 1234 height 61
type textarea "."
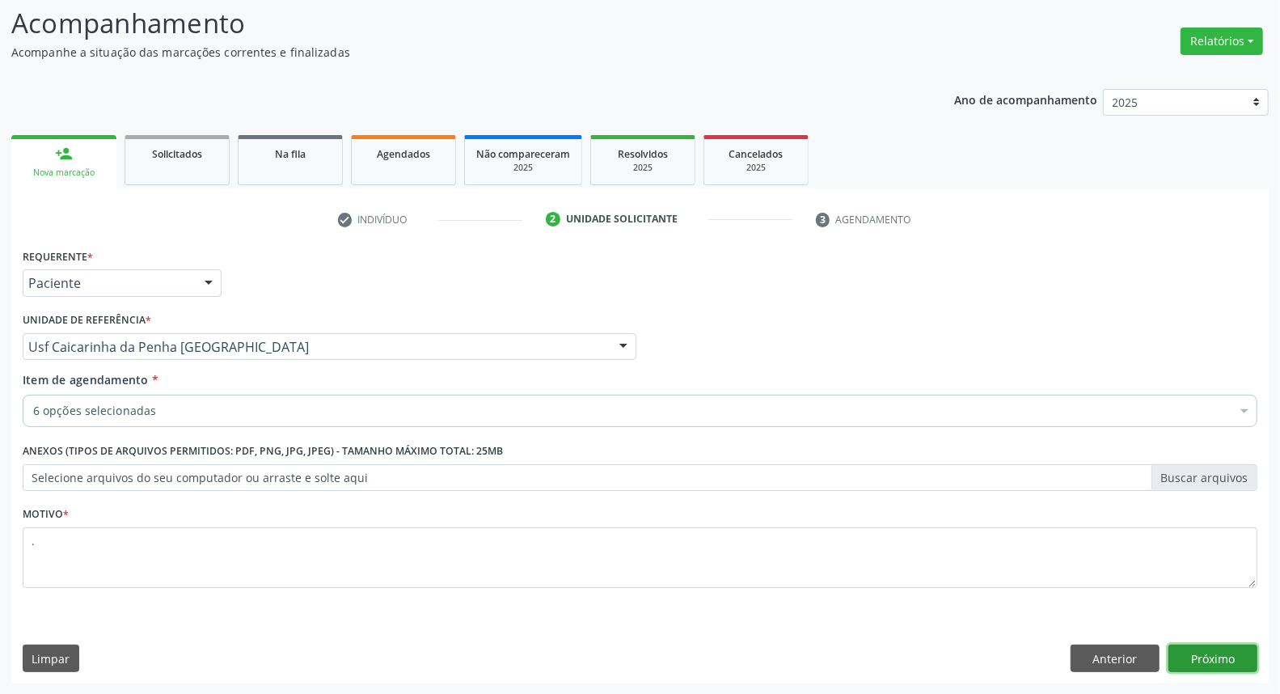
click at [1199, 653] on button "Próximo" at bounding box center [1212, 657] width 89 height 27
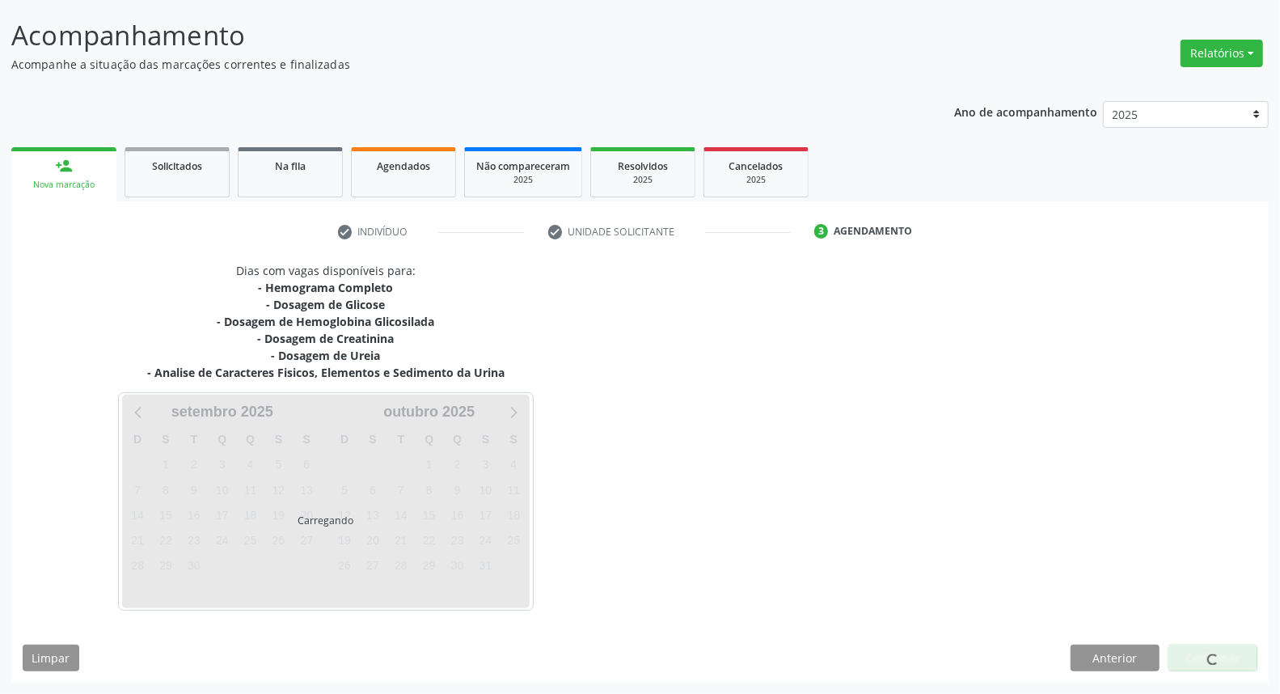
scroll to position [93, 0]
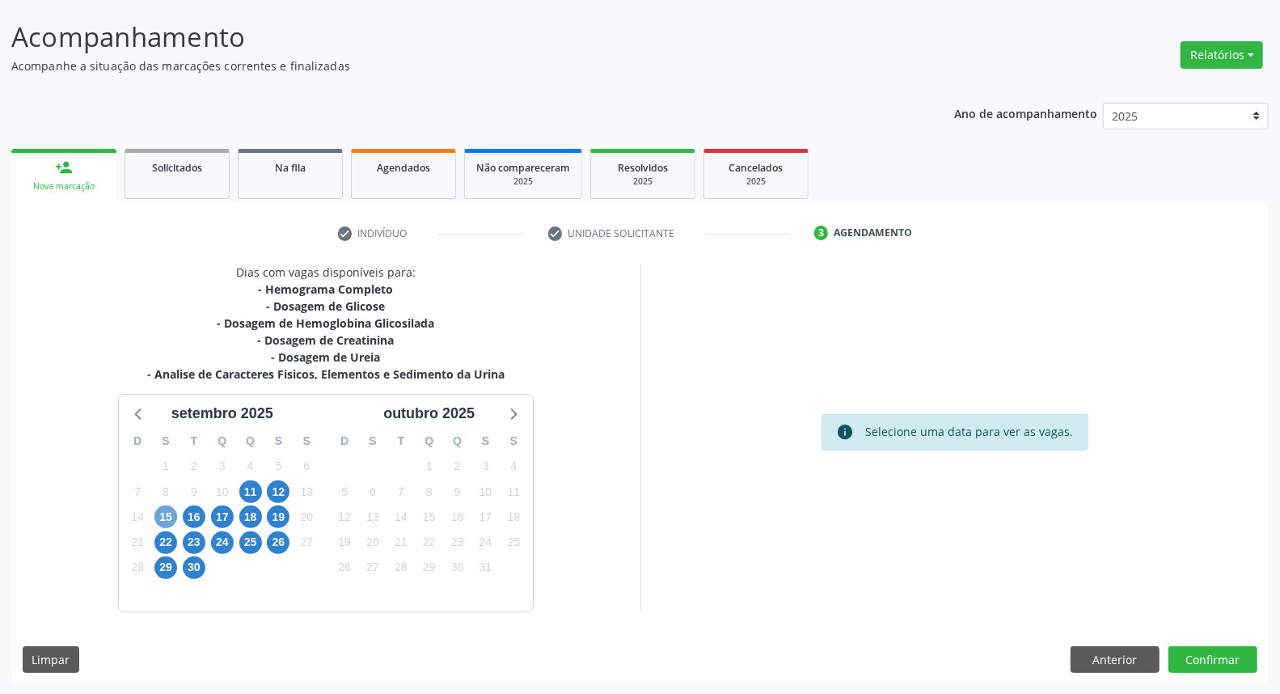
click at [157, 517] on span "15" at bounding box center [165, 516] width 23 height 23
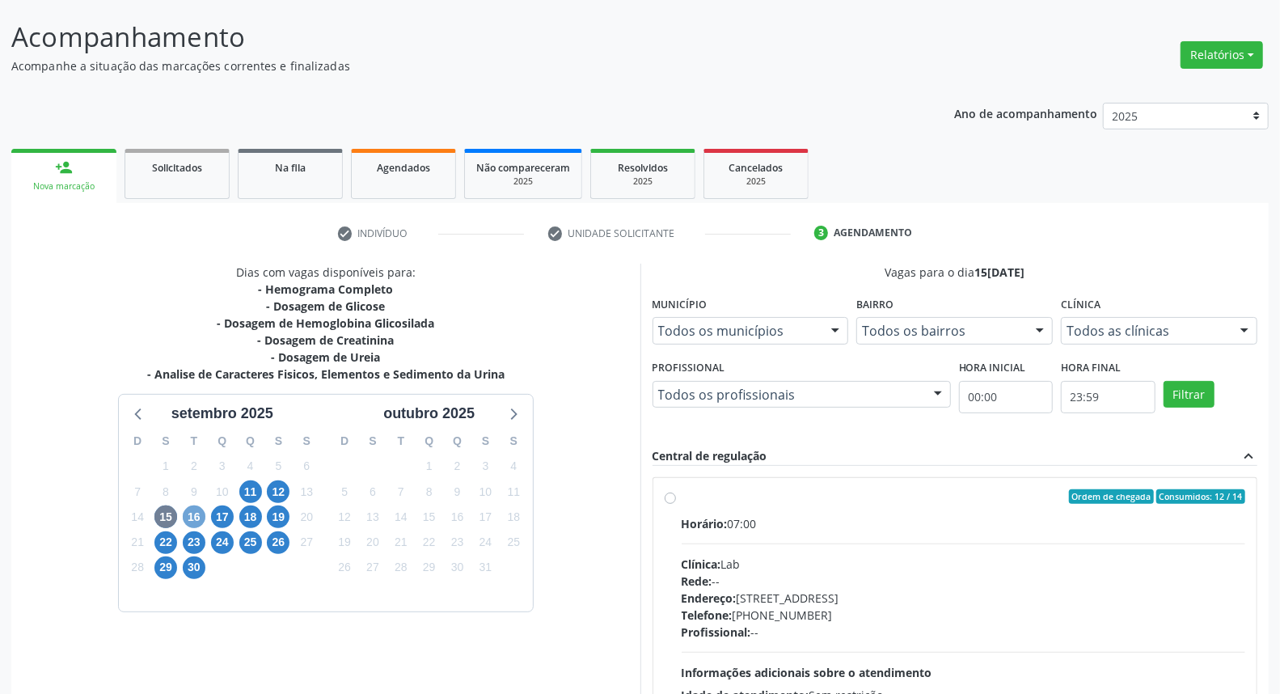
click at [192, 515] on span "16" at bounding box center [194, 516] width 23 height 23
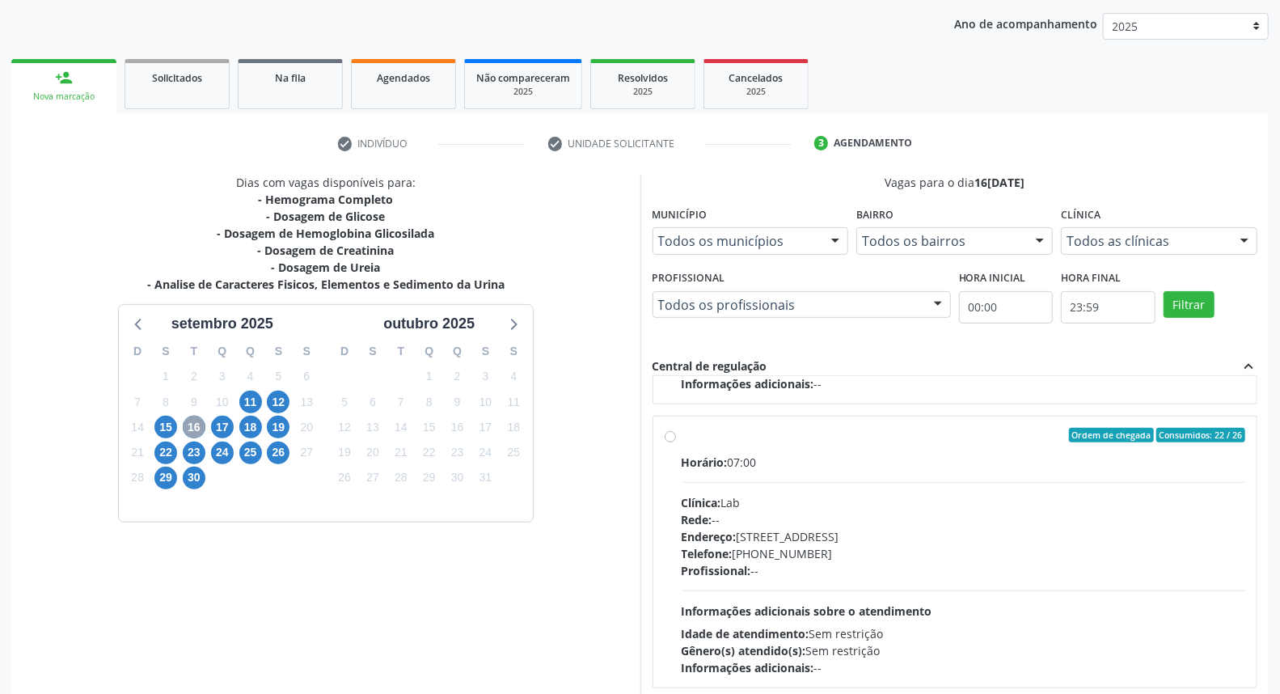
scroll to position [808, 0]
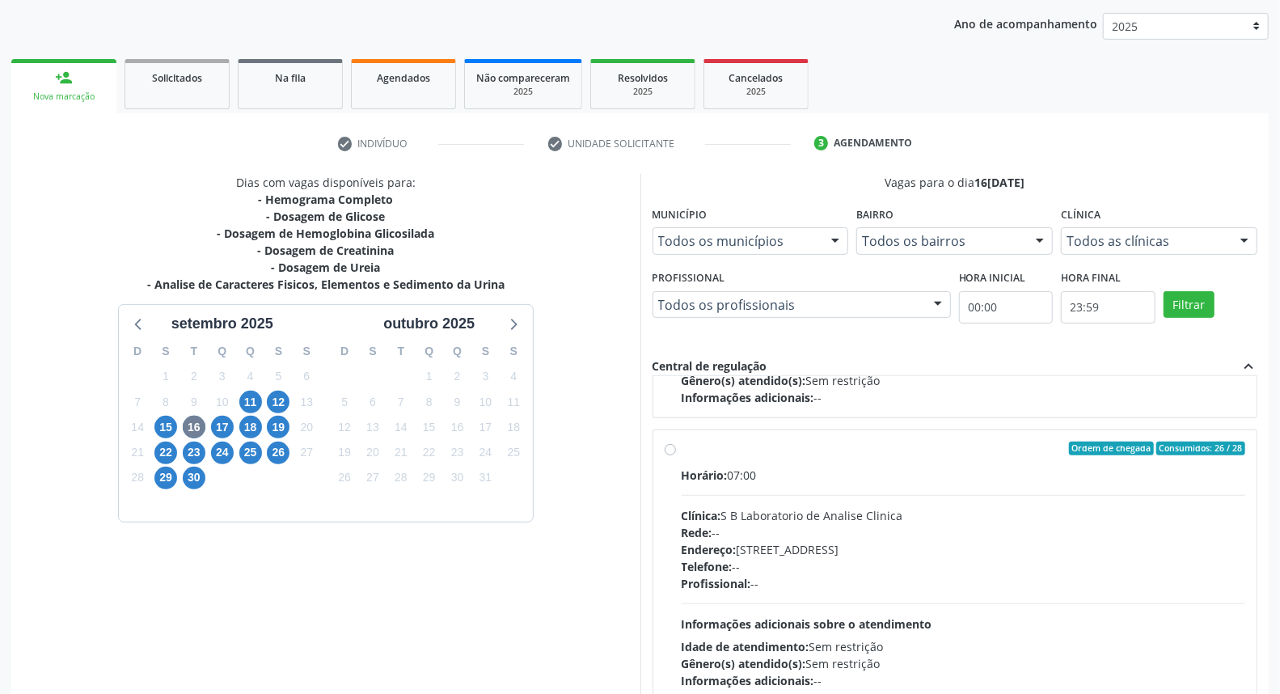
click at [851, 463] on label "Ordem de chegada Consumidos: 26 / 28 Horário: 07:00 Clínica: S B Laboratorio de…" at bounding box center [964, 565] width 564 height 248
click at [676, 456] on input "Ordem de chegada Consumidos: 26 / 28 Horário: 07:00 Clínica: S B Laboratorio de…" at bounding box center [670, 448] width 11 height 15
radio input "true"
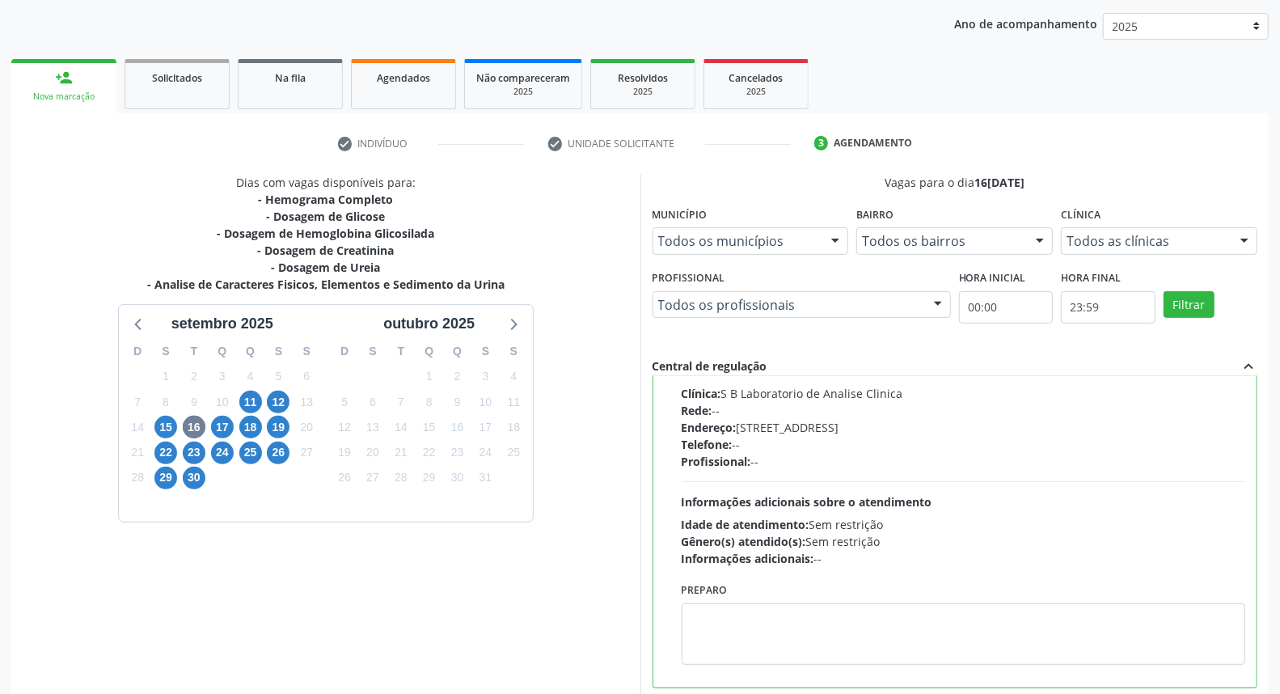
scroll to position [271, 0]
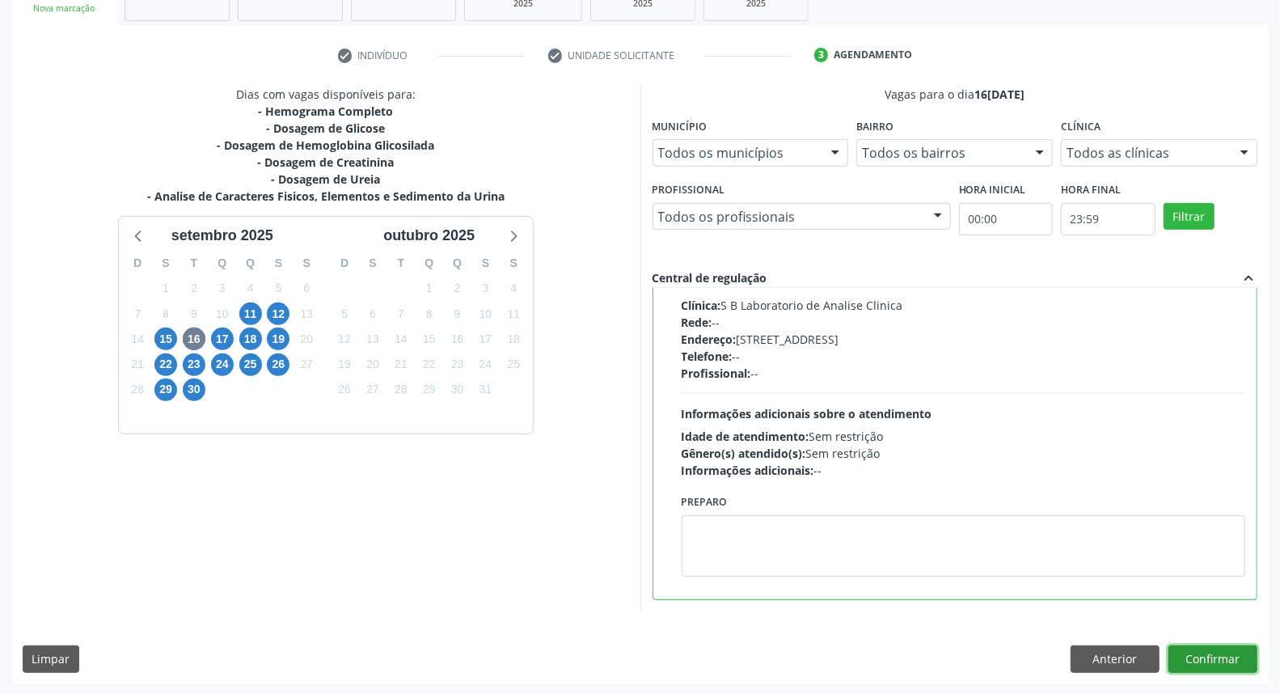
drag, startPoint x: 1231, startPoint y: 645, endPoint x: 1221, endPoint y: 643, distance: 10.8
click at [1230, 645] on button "Confirmar" at bounding box center [1212, 658] width 89 height 27
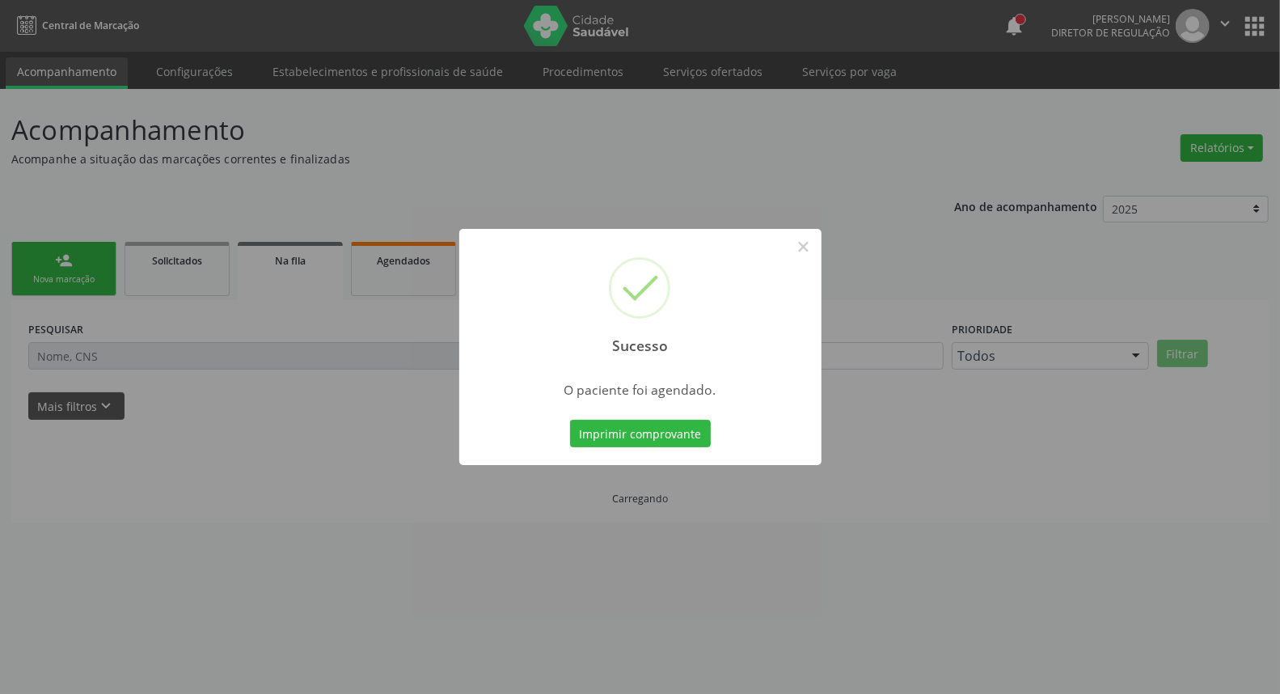
scroll to position [0, 0]
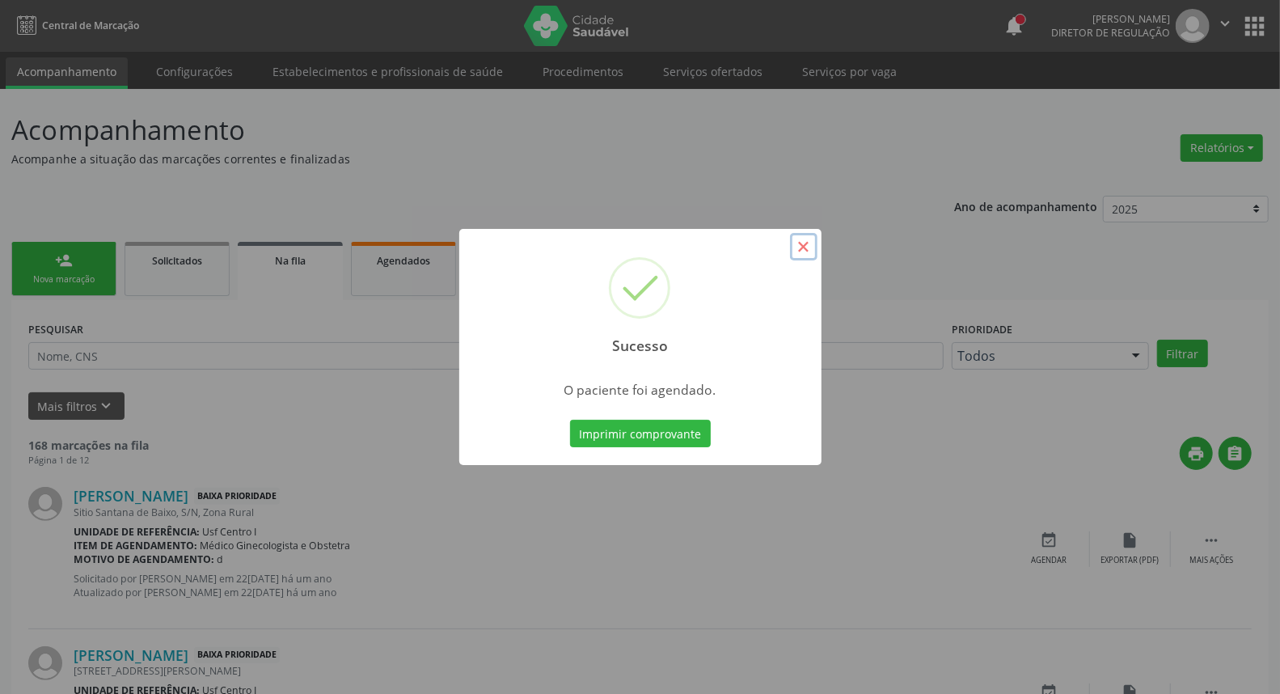
drag, startPoint x: 802, startPoint y: 243, endPoint x: 793, endPoint y: 335, distance: 92.6
click at [801, 249] on button "×" at bounding box center [803, 246] width 27 height 27
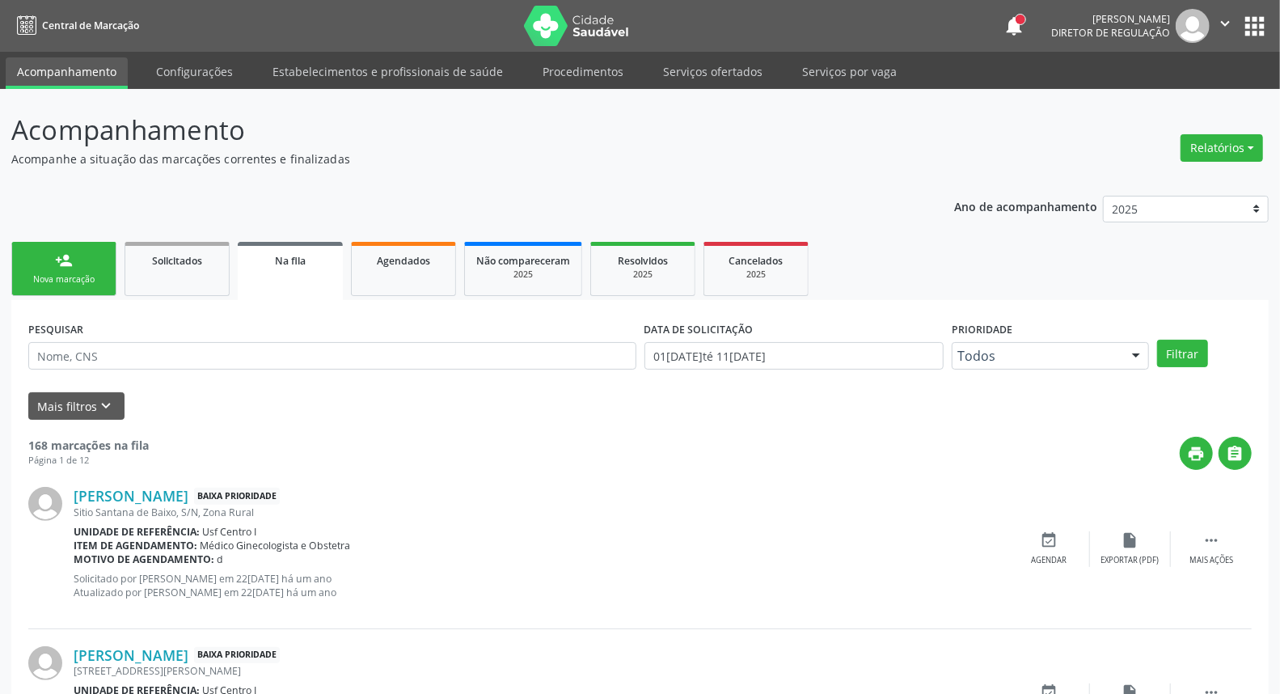
click at [52, 269] on link "person_add Nova marcação" at bounding box center [63, 269] width 105 height 54
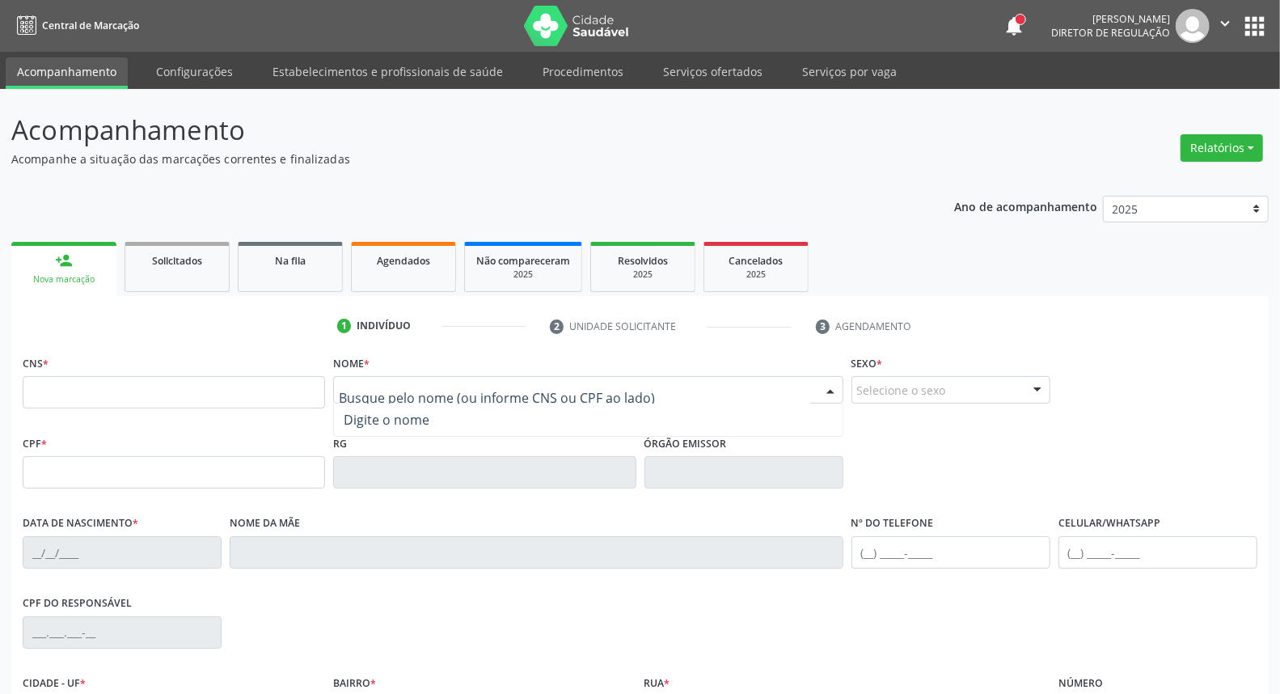
click at [478, 399] on input "text" at bounding box center [574, 398] width 471 height 32
click at [1249, 23] on button "apps" at bounding box center [1254, 26] width 28 height 28
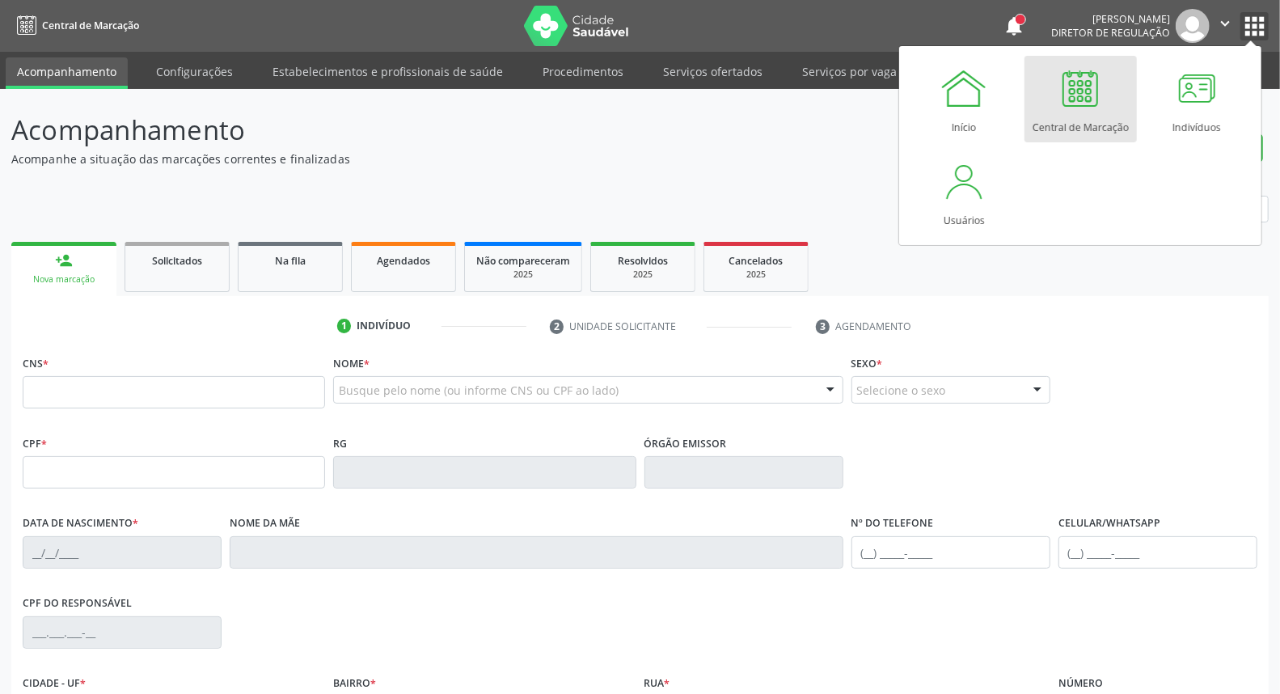
click at [1222, 19] on icon "" at bounding box center [1225, 24] width 18 height 18
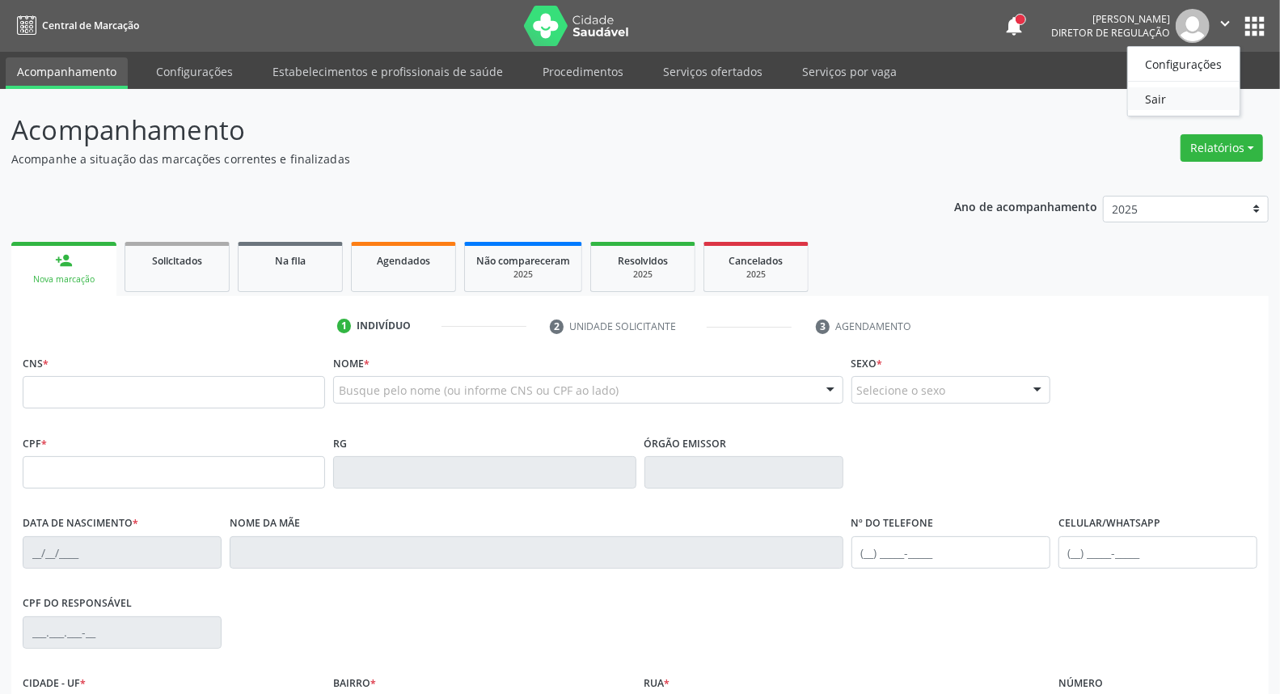
click at [1150, 91] on link "Sair" at bounding box center [1184, 98] width 112 height 23
